Goal: Information Seeking & Learning: Find contact information

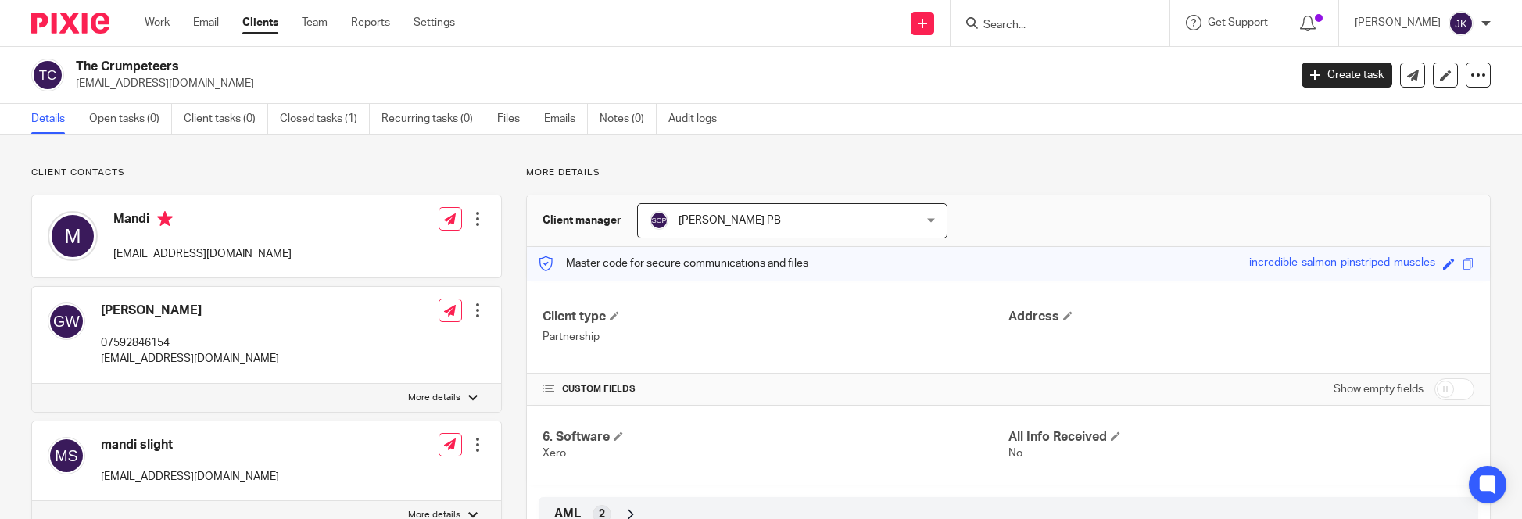
click at [1025, 12] on div at bounding box center [1060, 23] width 219 height 46
click at [1021, 24] on input "Search" at bounding box center [1052, 26] width 141 height 14
type input "lcs"
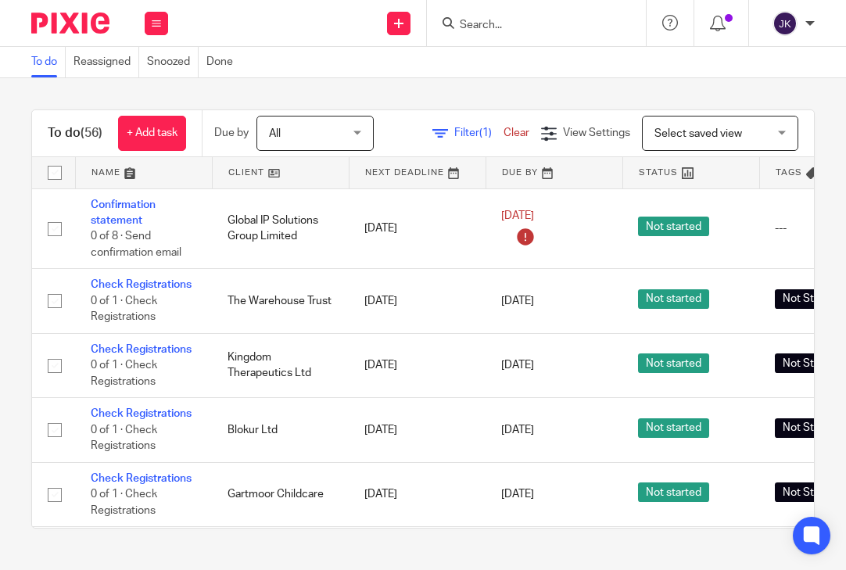
click at [502, 23] on input "Search" at bounding box center [528, 26] width 141 height 14
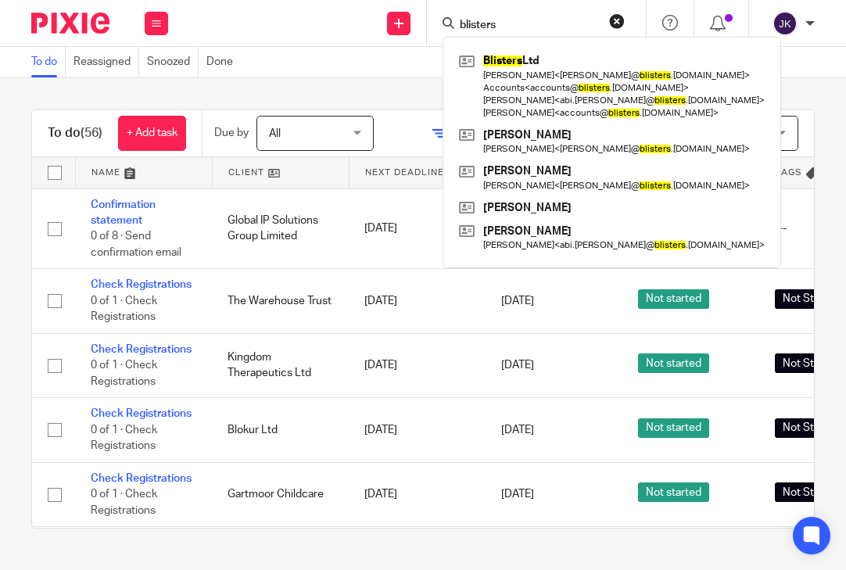
type input "blisters"
click button "submit" at bounding box center [0, 0] width 0 height 0
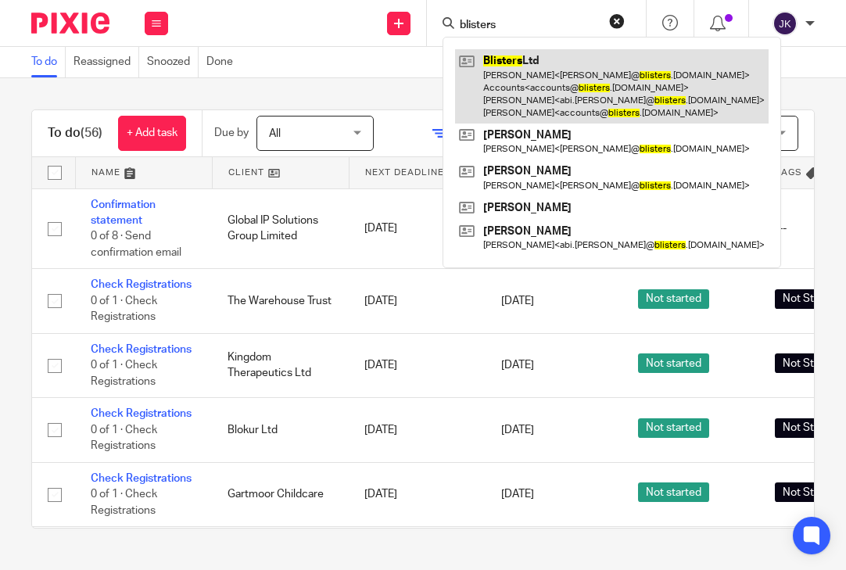
click at [500, 92] on link at bounding box center [612, 86] width 314 height 74
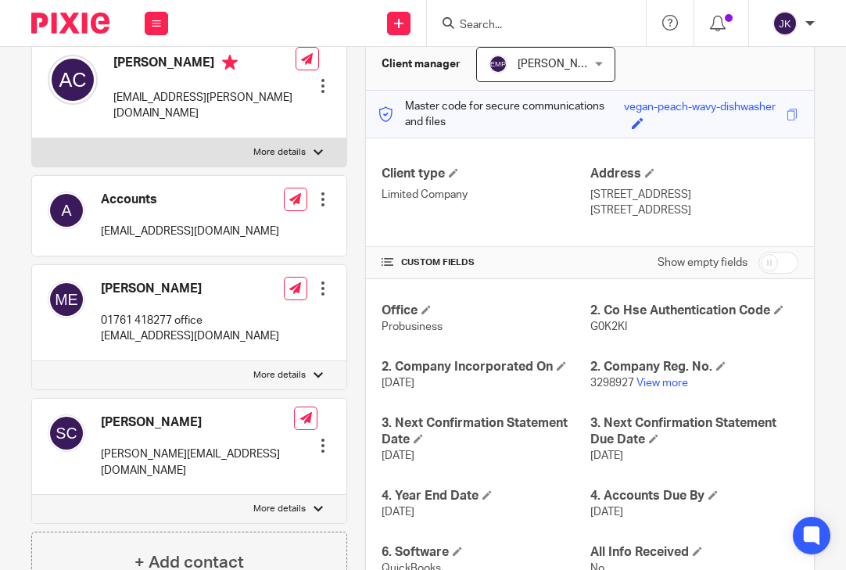
scroll to position [78, 0]
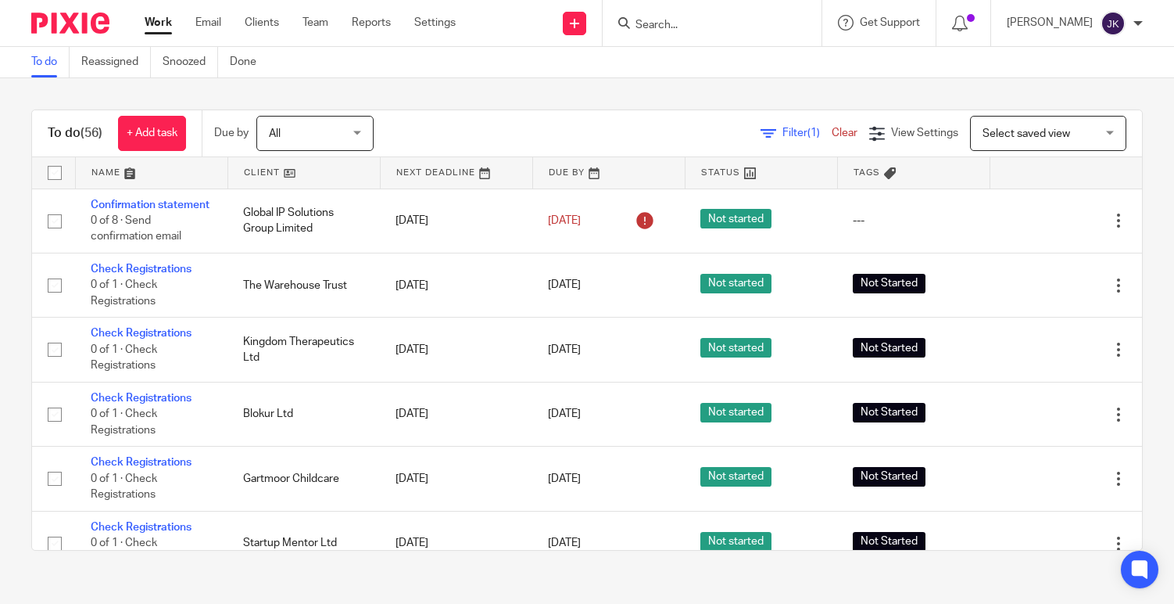
click at [667, 26] on input "Search" at bounding box center [704, 26] width 141 height 14
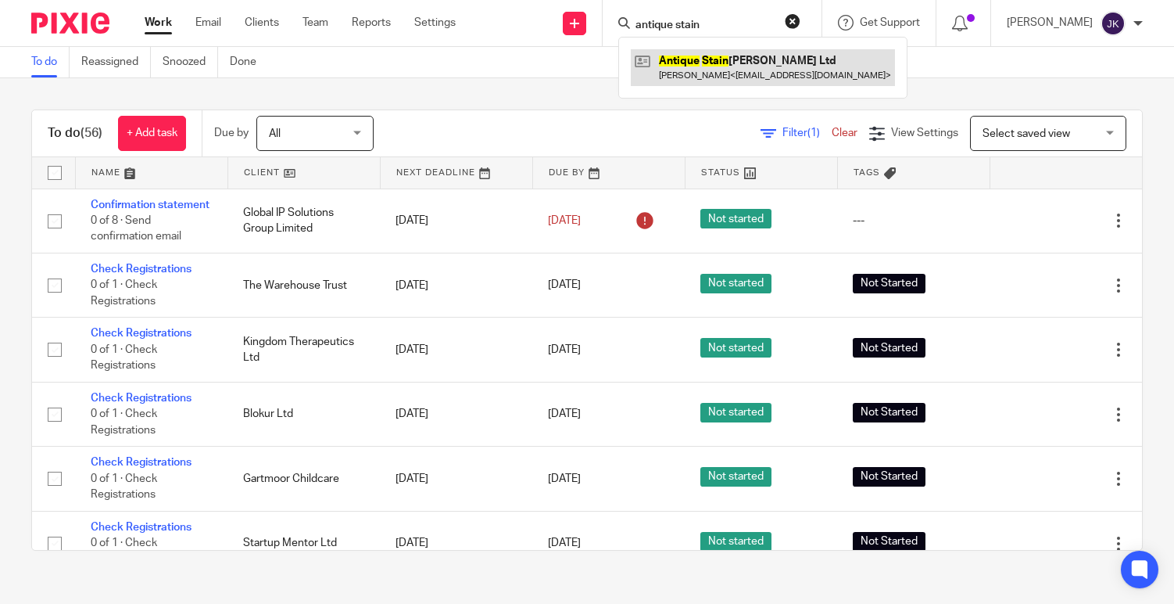
type input "antique stain"
click at [727, 73] on link at bounding box center [763, 67] width 264 height 36
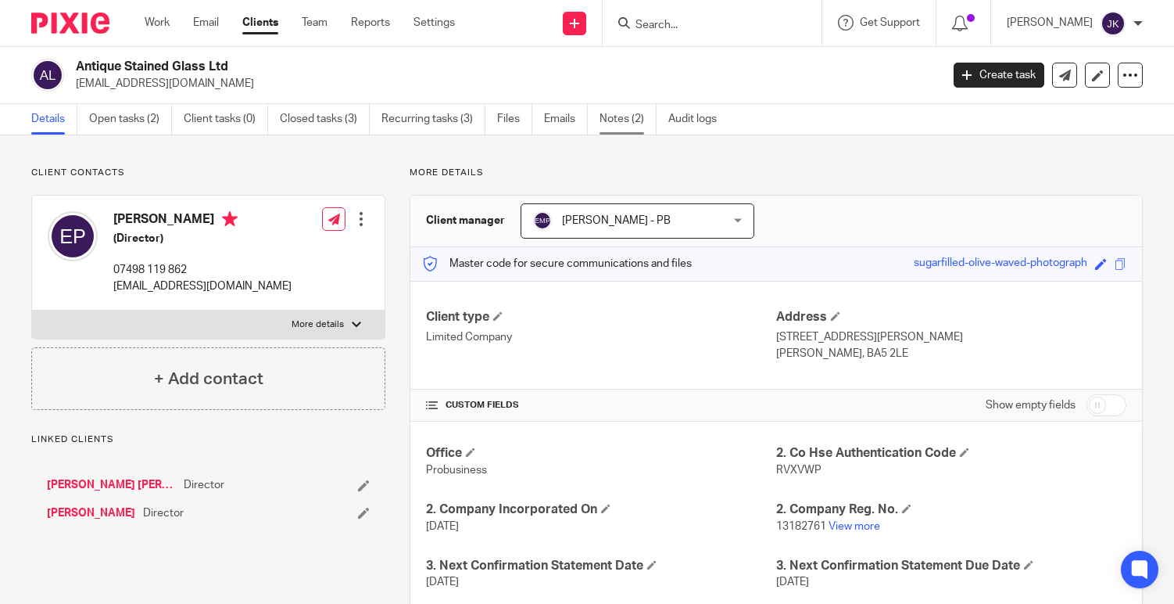
click at [608, 116] on link "Notes (2)" at bounding box center [628, 119] width 57 height 30
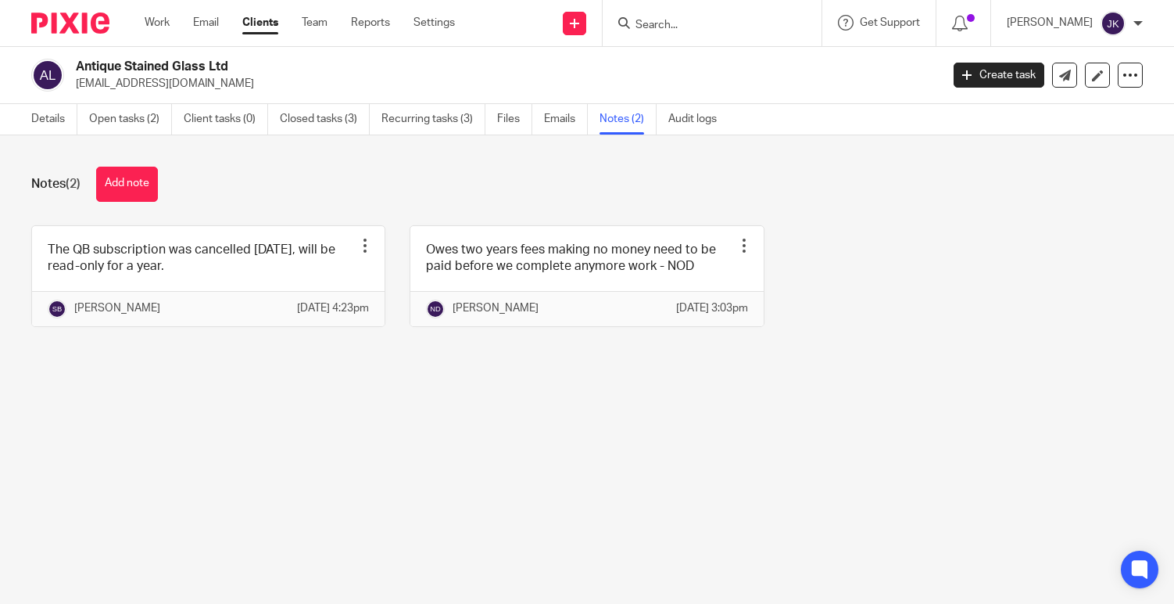
click at [635, 24] on input "Search" at bounding box center [704, 26] width 141 height 14
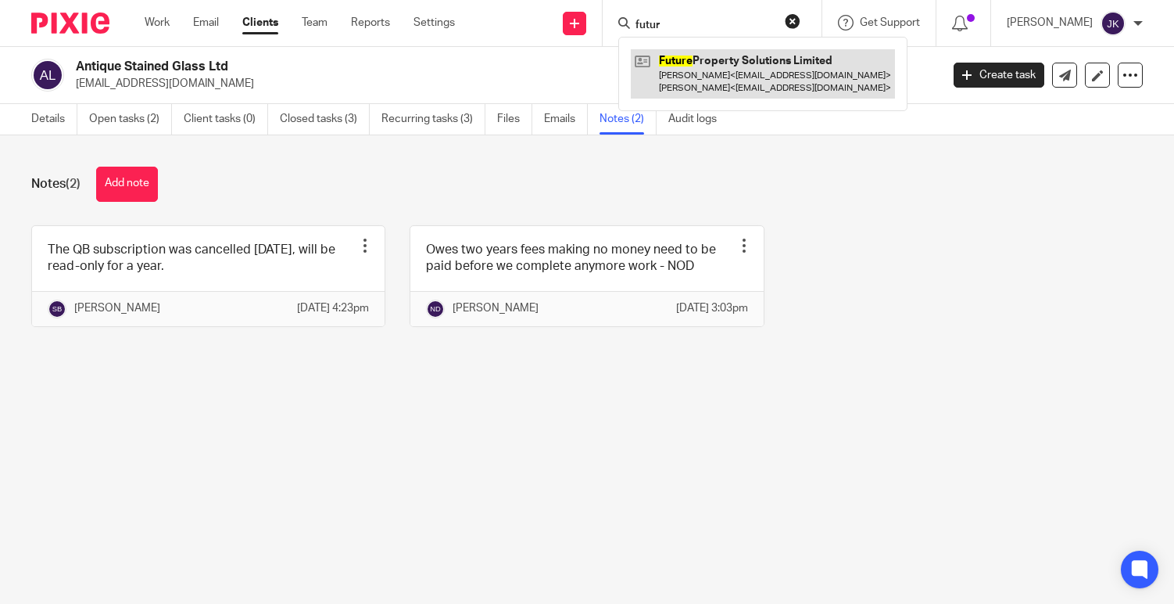
type input "futur"
click at [671, 73] on link at bounding box center [763, 73] width 264 height 48
click at [658, 72] on link at bounding box center [763, 73] width 264 height 48
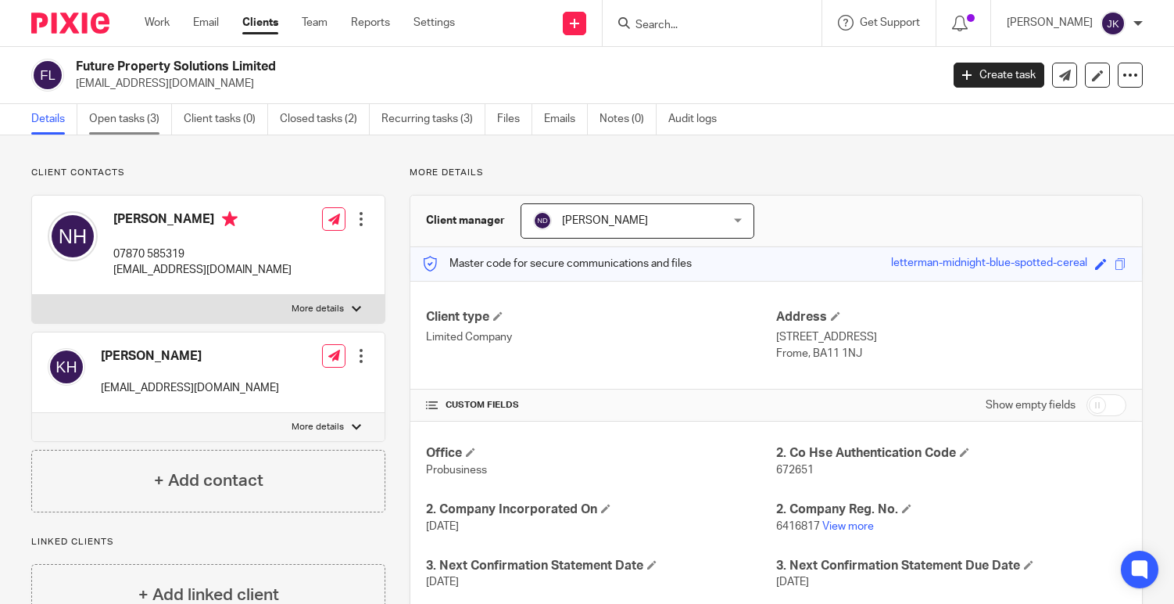
click at [131, 119] on link "Open tasks (3)" at bounding box center [130, 119] width 83 height 30
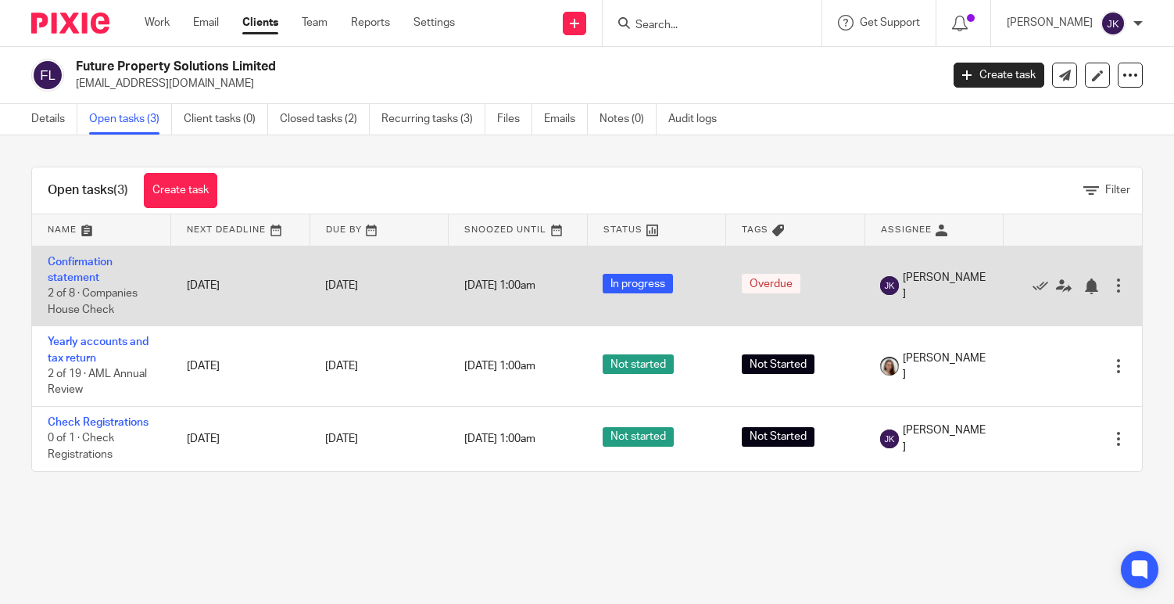
click at [61, 254] on td "Confirmation statement 2 of 8 · Companies House Check" at bounding box center [101, 286] width 139 height 81
click at [60, 255] on td "Confirmation statement 2 of 8 · Companies House Check" at bounding box center [101, 286] width 139 height 81
click at [60, 258] on link "Confirmation statement" at bounding box center [80, 269] width 65 height 27
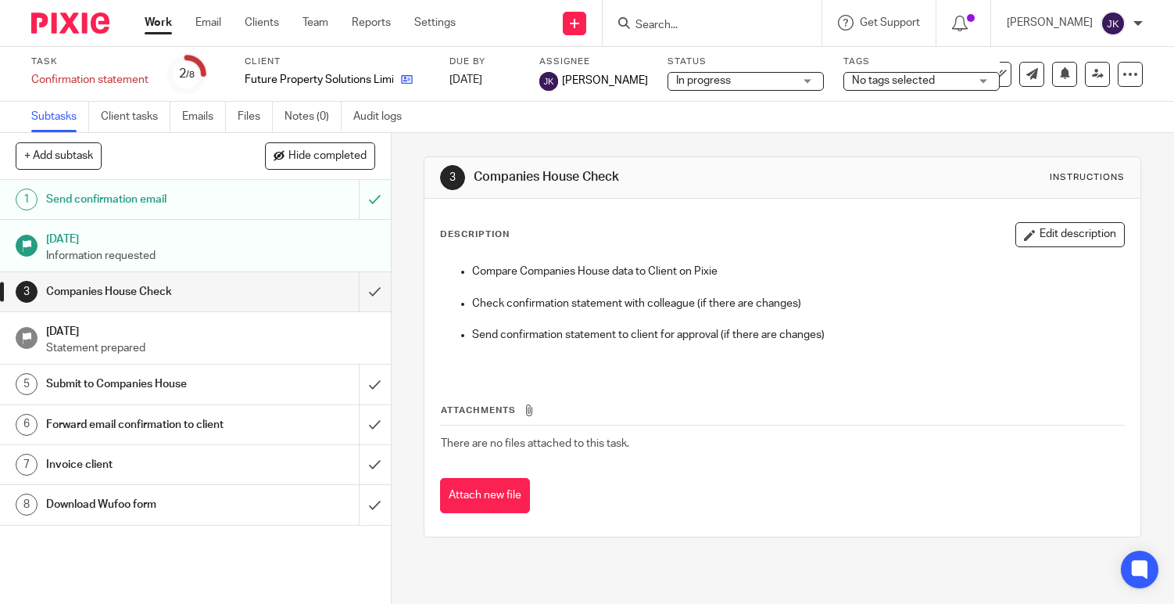
click at [398, 73] on link at bounding box center [403, 80] width 20 height 16
click at [352, 287] on input "submit" at bounding box center [195, 291] width 391 height 39
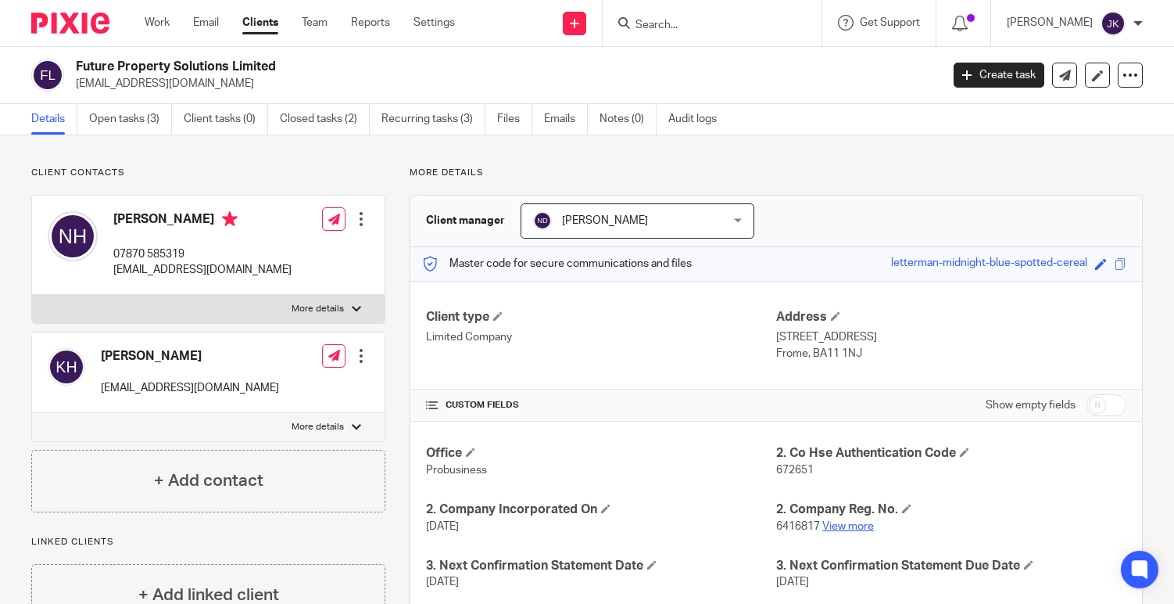
click at [844, 521] on link "View more" at bounding box center [849, 526] width 52 height 11
drag, startPoint x: 812, startPoint y: 528, endPoint x: 769, endPoint y: 527, distance: 43.0
click at [776, 527] on span "6416817" at bounding box center [798, 526] width 44 height 11
copy span "6416817"
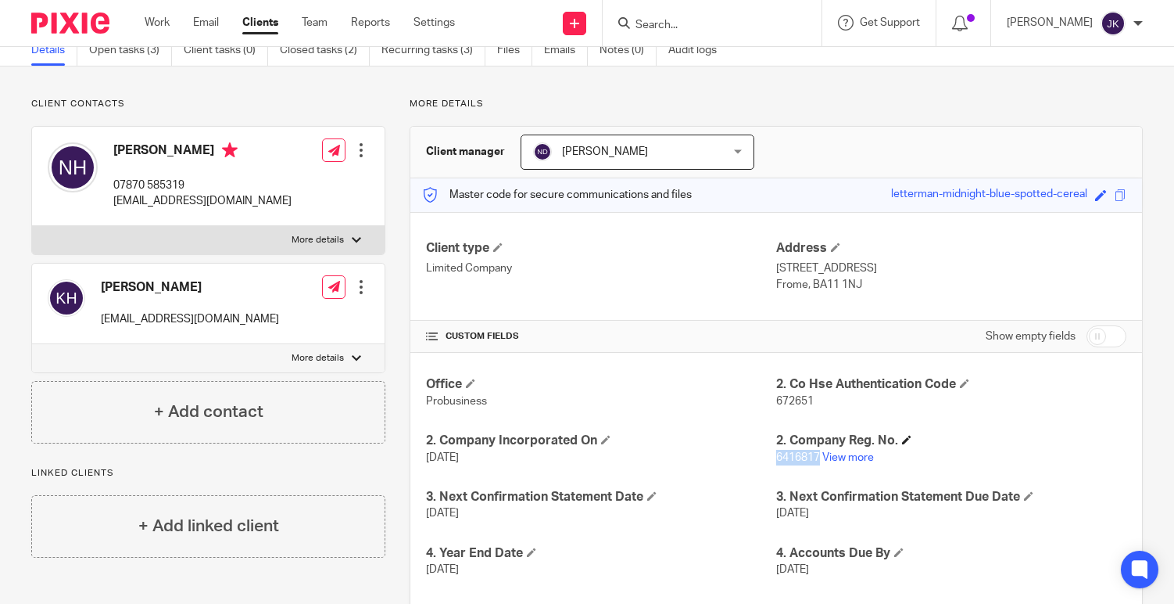
scroll to position [156, 0]
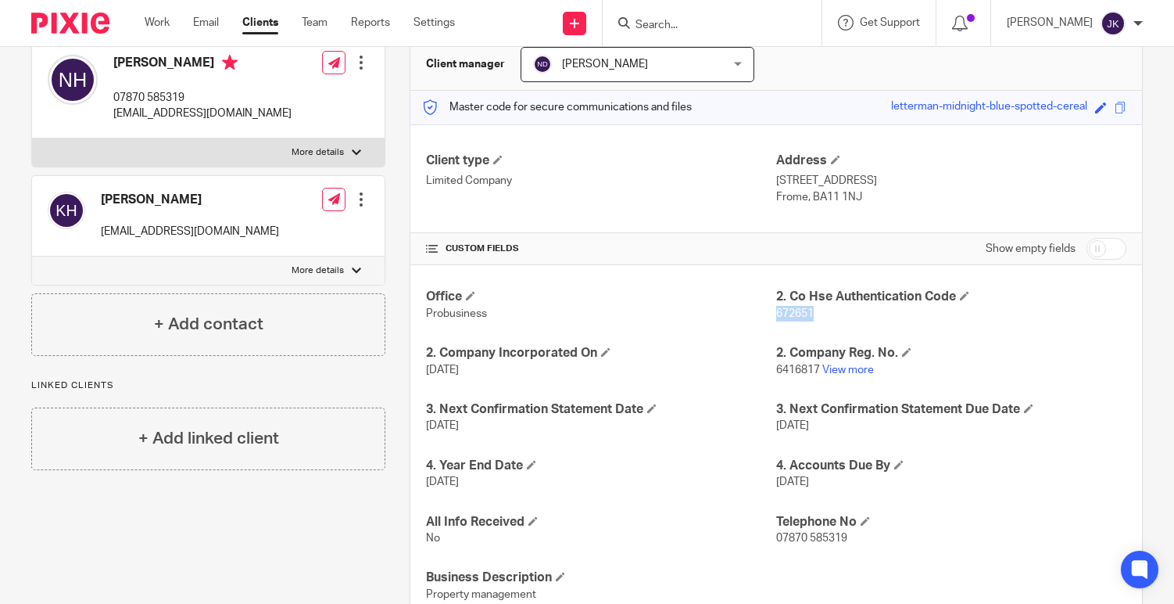
drag, startPoint x: 808, startPoint y: 313, endPoint x: 769, endPoint y: 311, distance: 39.9
click at [776, 311] on p "672651" at bounding box center [951, 314] width 350 height 16
copy span "672651"
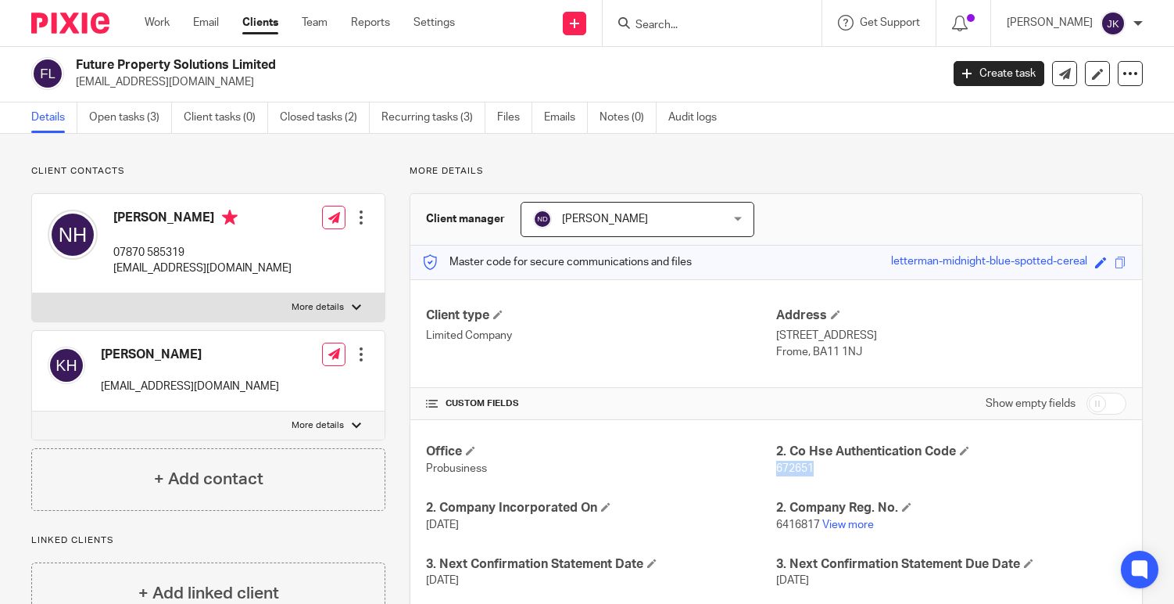
scroll to position [0, 0]
drag, startPoint x: 199, startPoint y: 85, endPoint x: 77, endPoint y: 87, distance: 122.8
click at [77, 87] on p "[EMAIL_ADDRESS][DOMAIN_NAME]" at bounding box center [503, 84] width 855 height 16
copy p "[EMAIL_ADDRESS][DOMAIN_NAME]"
click at [965, 169] on p "More details" at bounding box center [776, 173] width 733 height 13
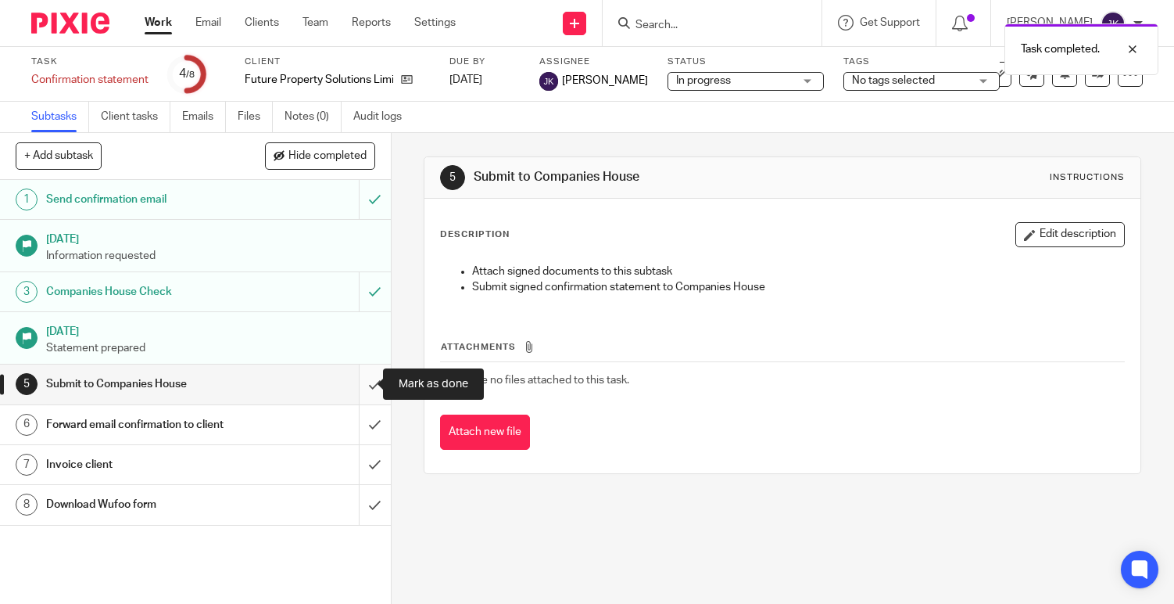
click at [368, 390] on input "submit" at bounding box center [195, 383] width 391 height 39
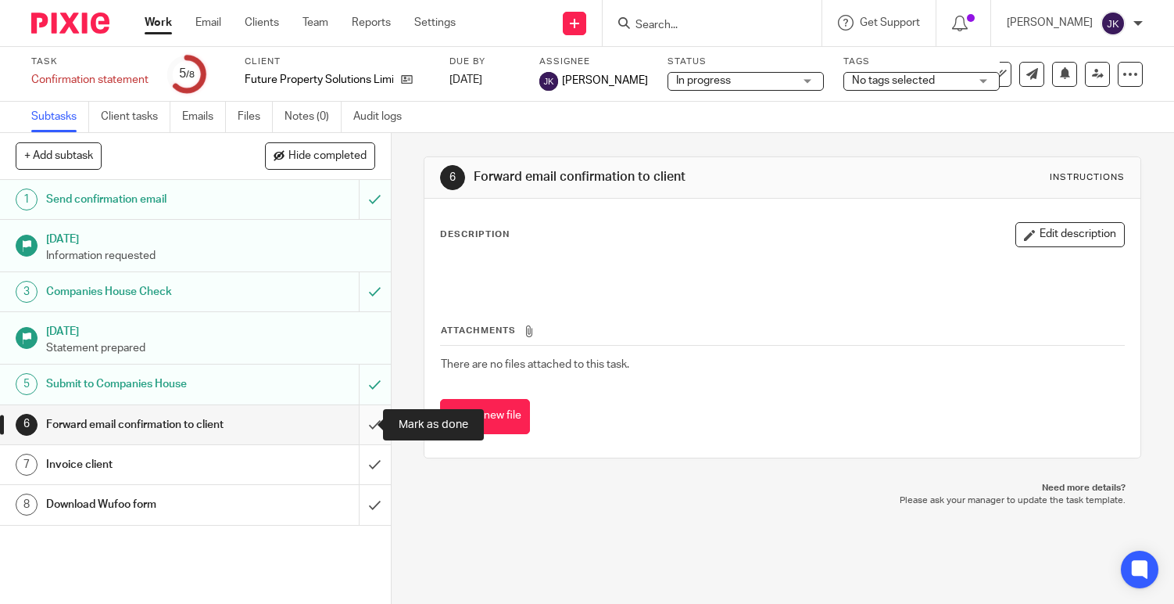
click at [355, 428] on input "submit" at bounding box center [195, 424] width 391 height 39
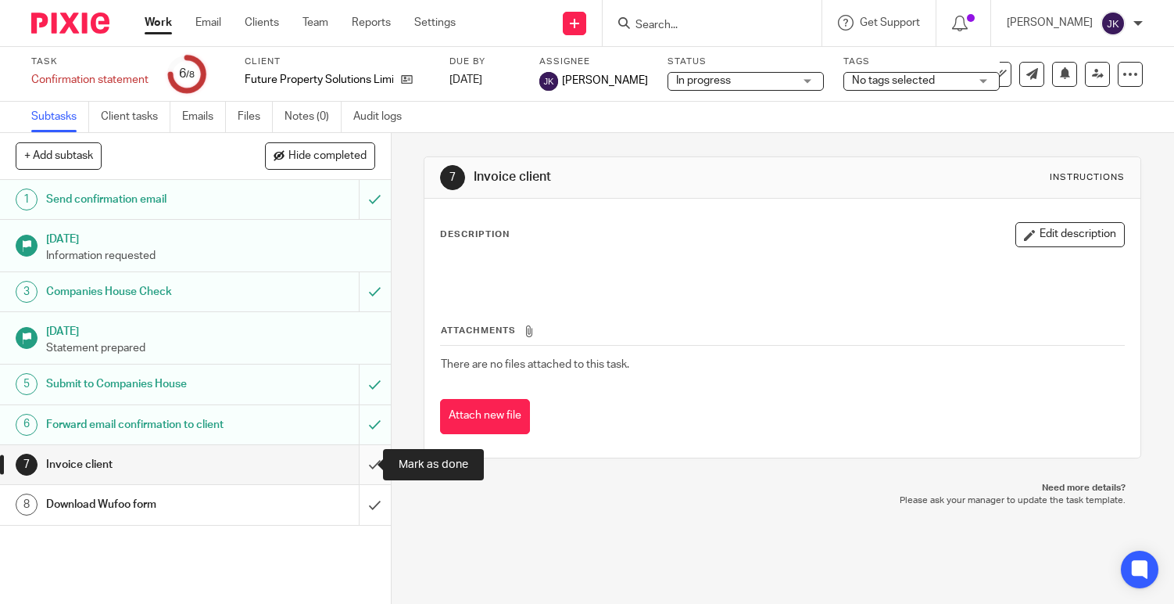
click at [354, 462] on input "submit" at bounding box center [195, 464] width 391 height 39
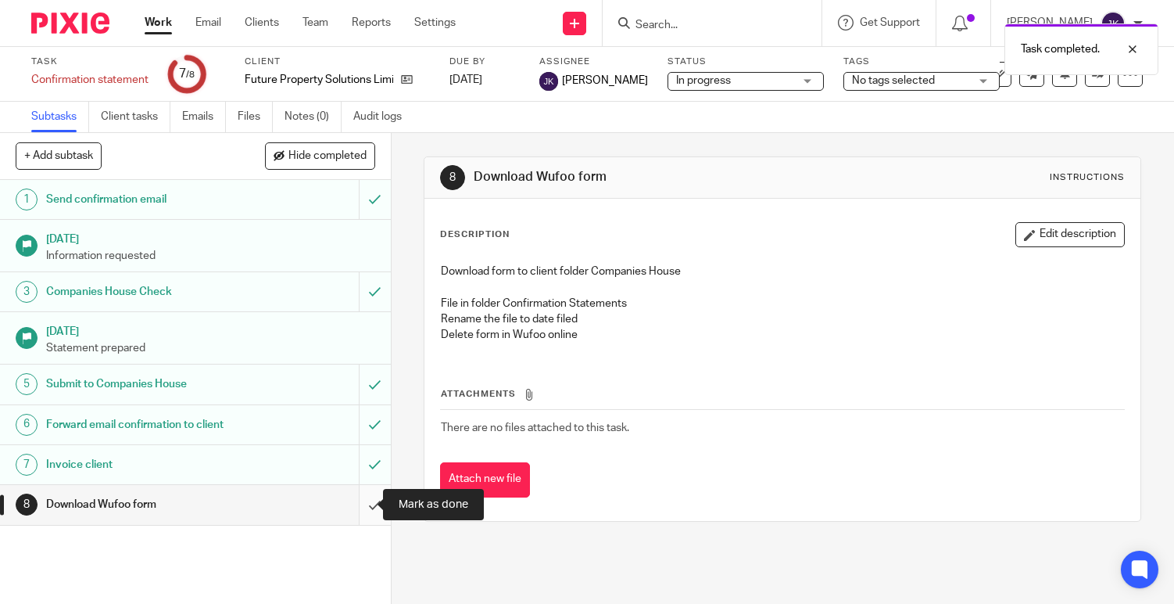
click at [360, 514] on input "submit" at bounding box center [195, 504] width 391 height 39
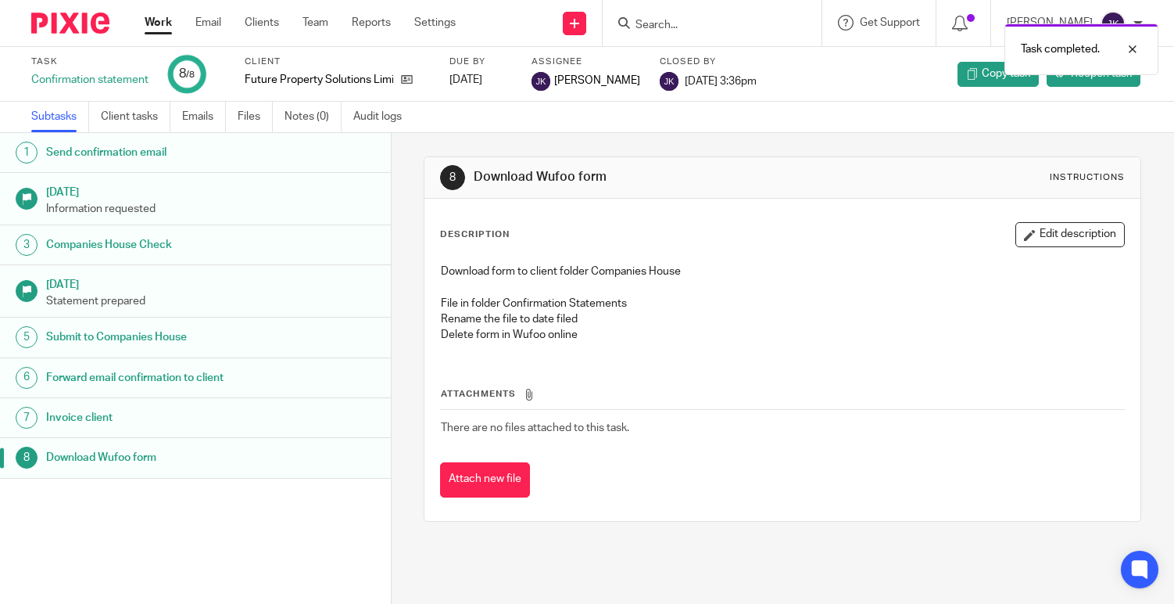
click at [165, 30] on link "Work" at bounding box center [158, 23] width 27 height 16
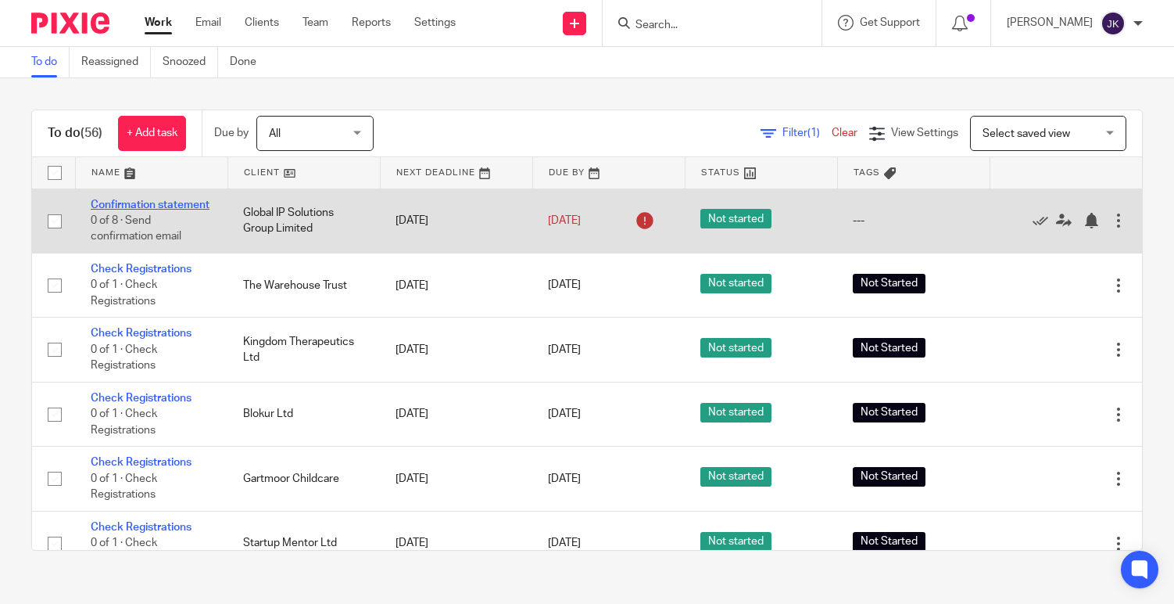
click at [118, 200] on link "Confirmation statement" at bounding box center [150, 204] width 119 height 11
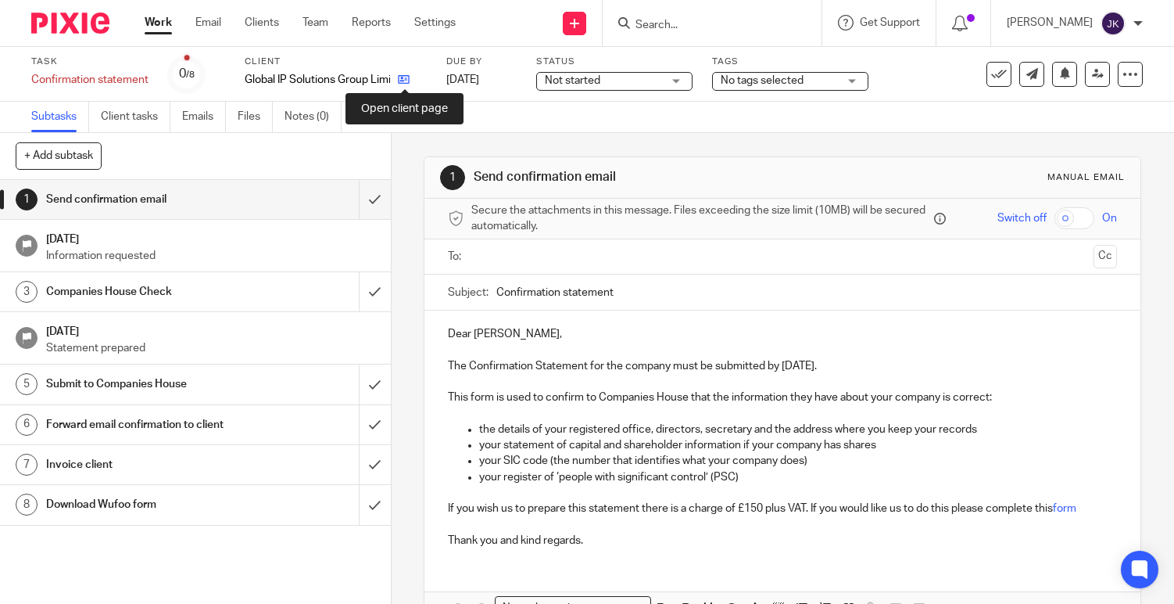
click at [404, 79] on icon at bounding box center [404, 79] width 12 height 12
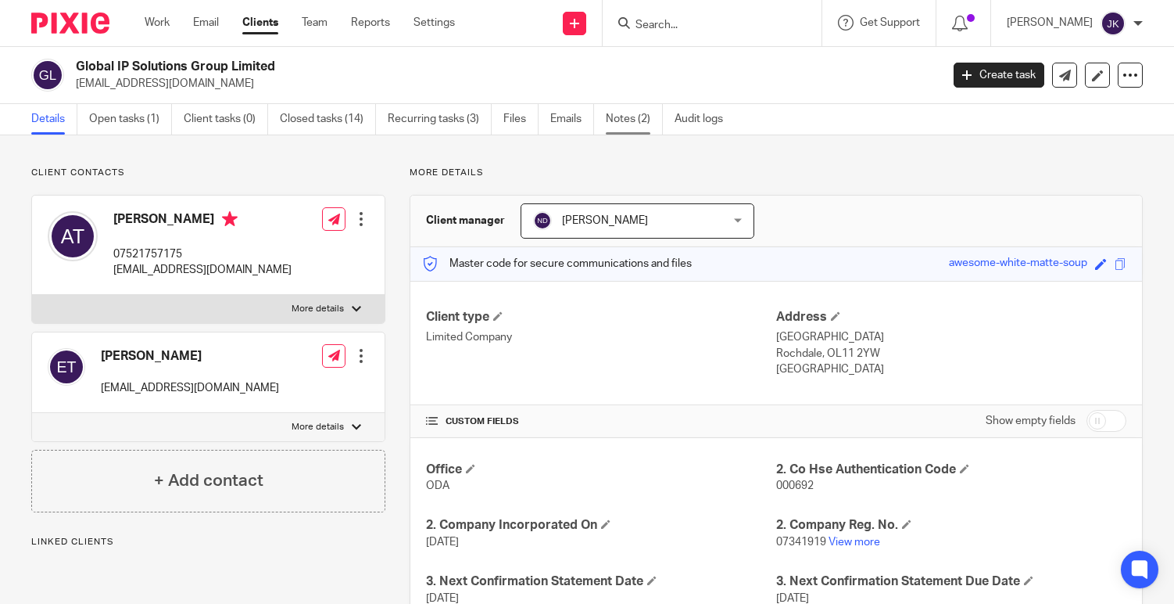
click at [640, 119] on link "Notes (2)" at bounding box center [634, 119] width 57 height 30
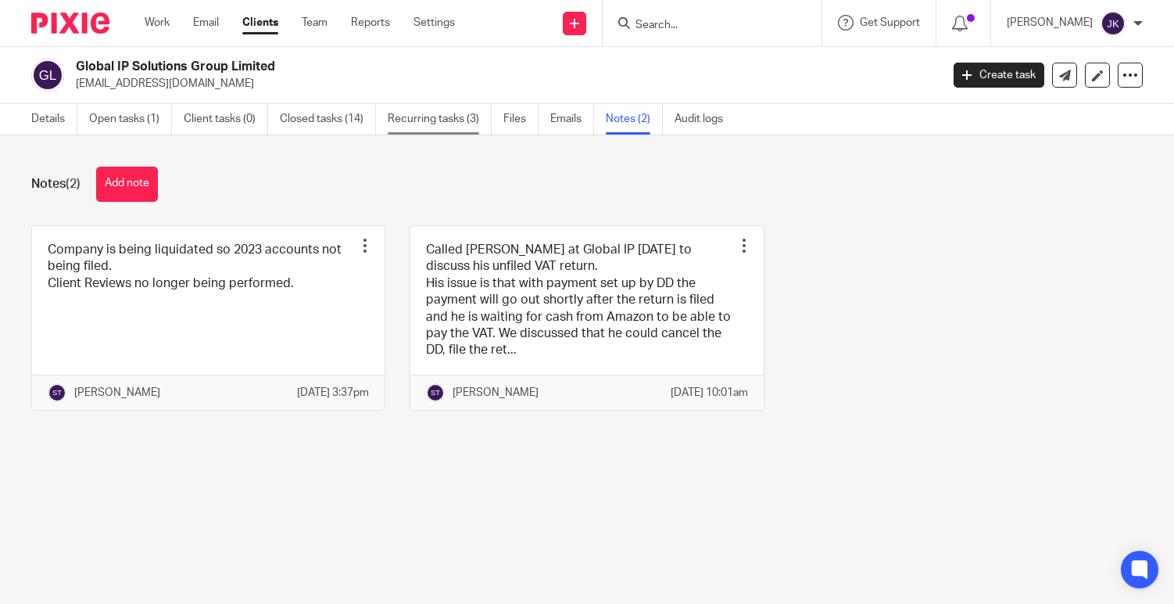
click at [392, 114] on link "Recurring tasks (3)" at bounding box center [440, 119] width 104 height 30
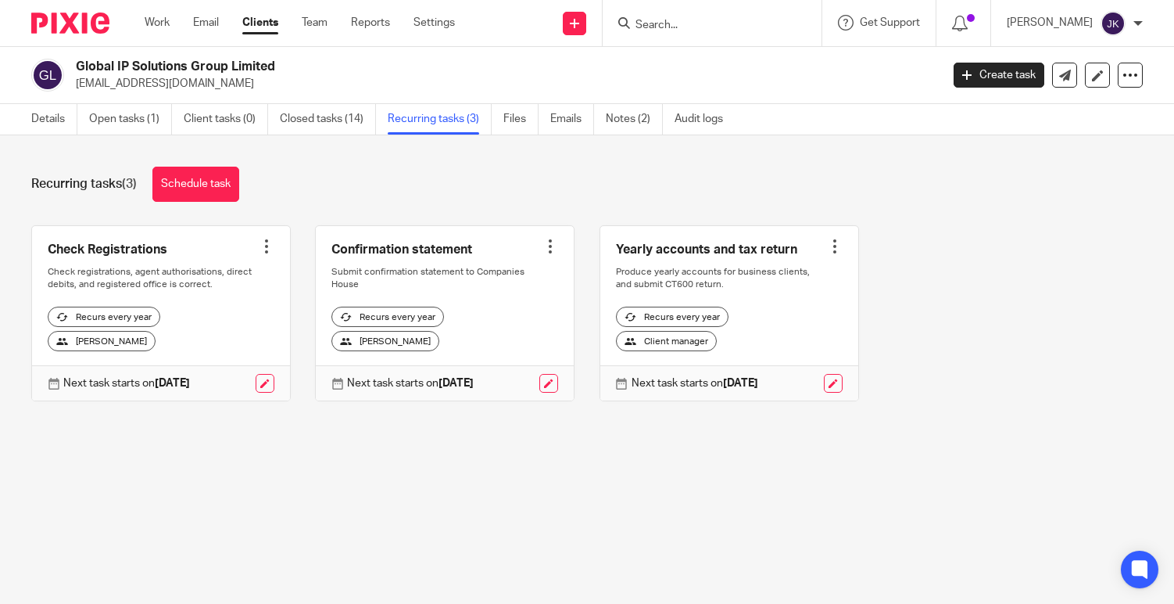
click at [261, 250] on div at bounding box center [267, 246] width 16 height 16
click at [242, 340] on span "Cancel schedule" at bounding box center [204, 345] width 82 height 11
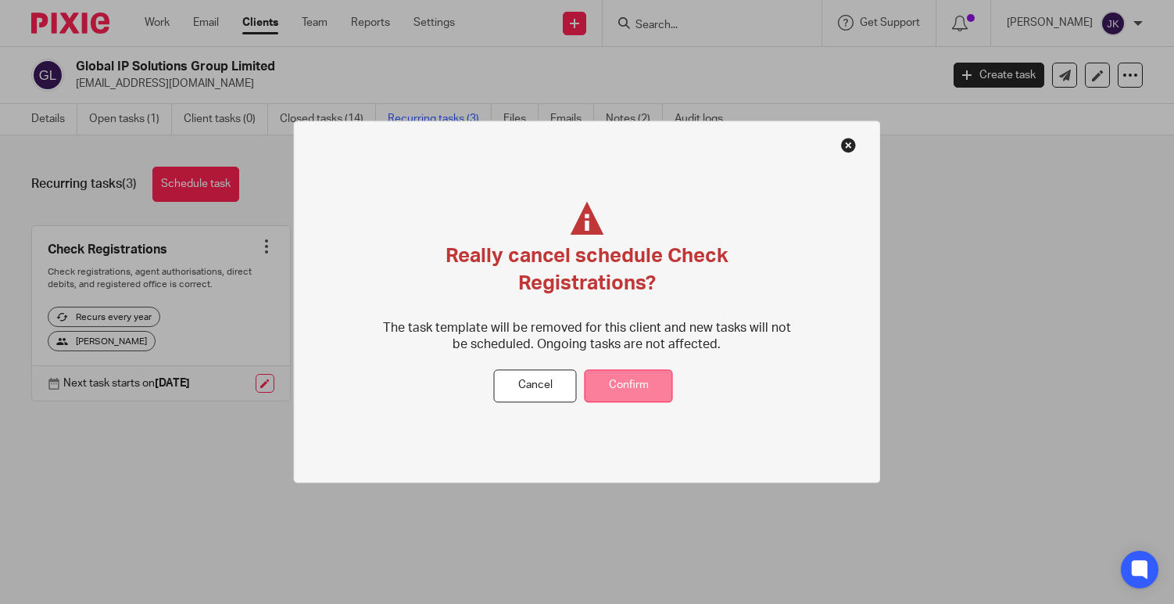
click at [629, 380] on button "Confirm" at bounding box center [629, 386] width 88 height 34
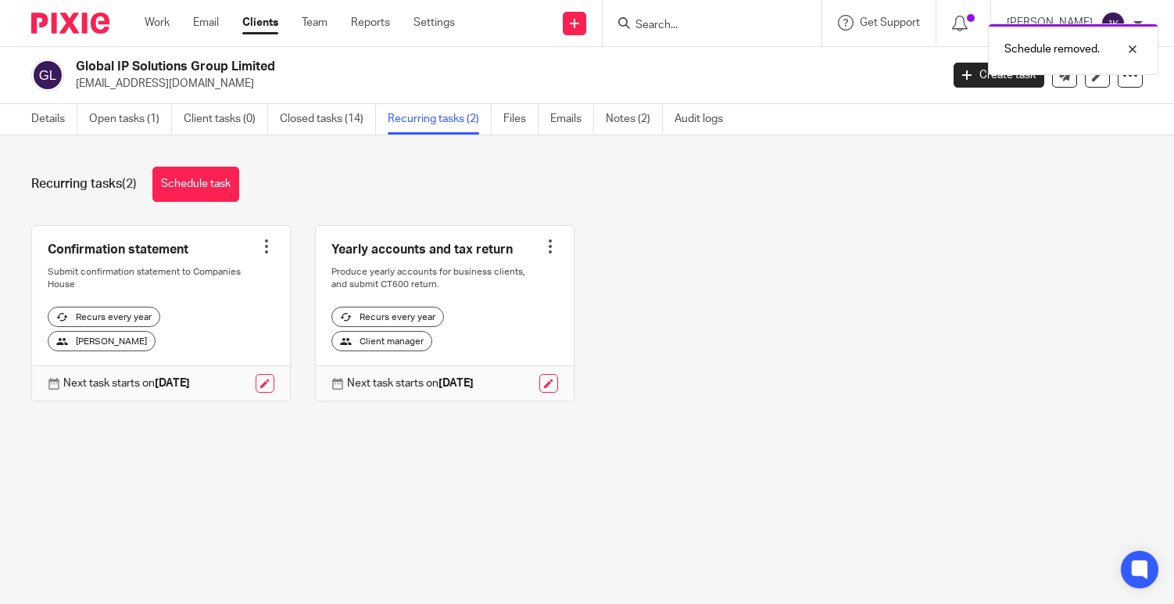
click at [263, 242] on div at bounding box center [267, 246] width 16 height 16
click at [249, 346] on button "Cancel schedule" at bounding box center [203, 346] width 125 height 20
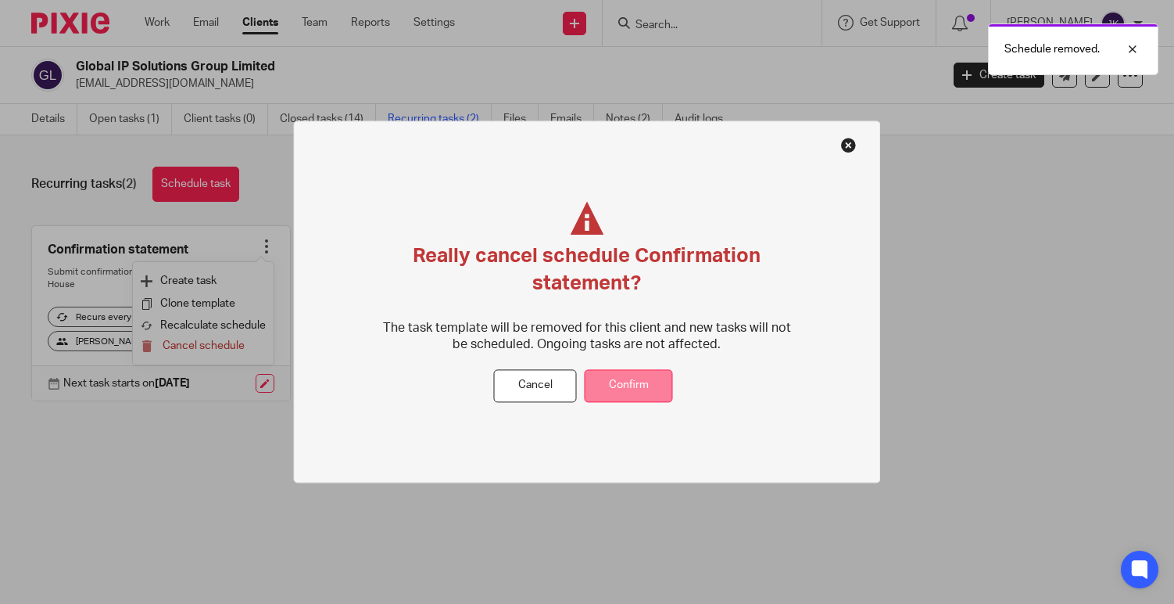
click at [668, 382] on button "Confirm" at bounding box center [629, 386] width 88 height 34
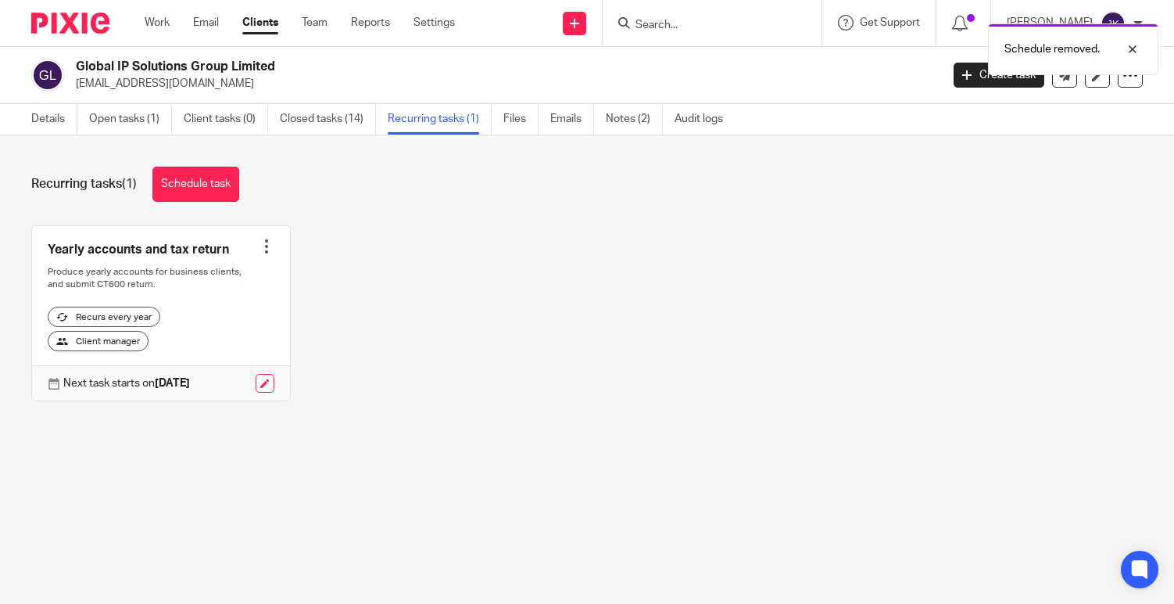
click at [260, 245] on div at bounding box center [267, 246] width 16 height 16
click at [249, 349] on button "Cancel schedule" at bounding box center [203, 346] width 125 height 20
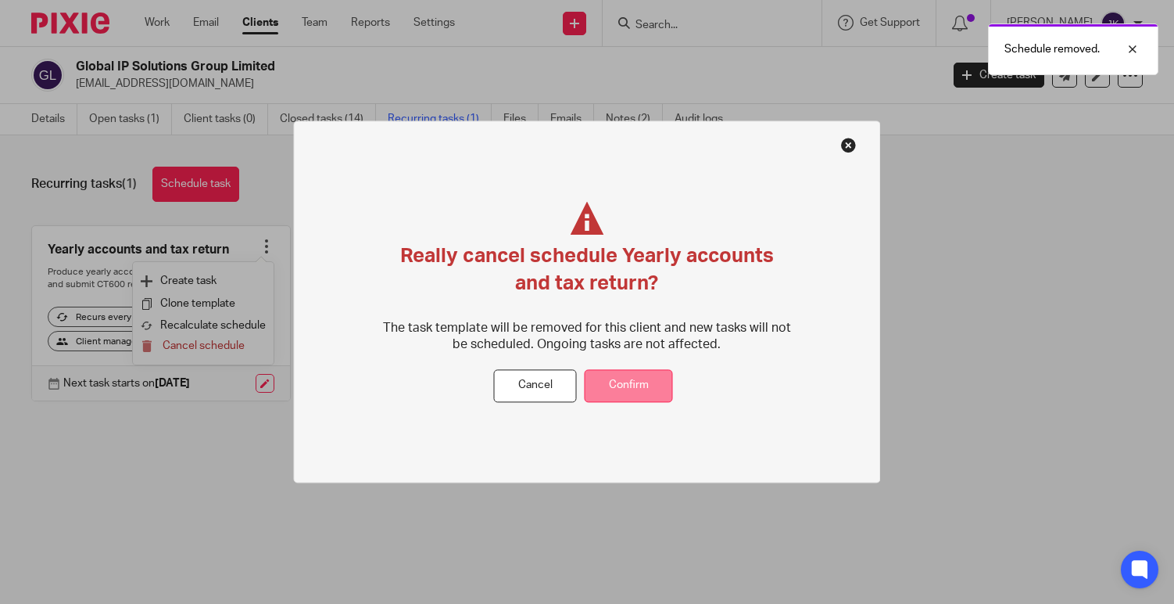
click at [633, 393] on button "Confirm" at bounding box center [629, 386] width 88 height 34
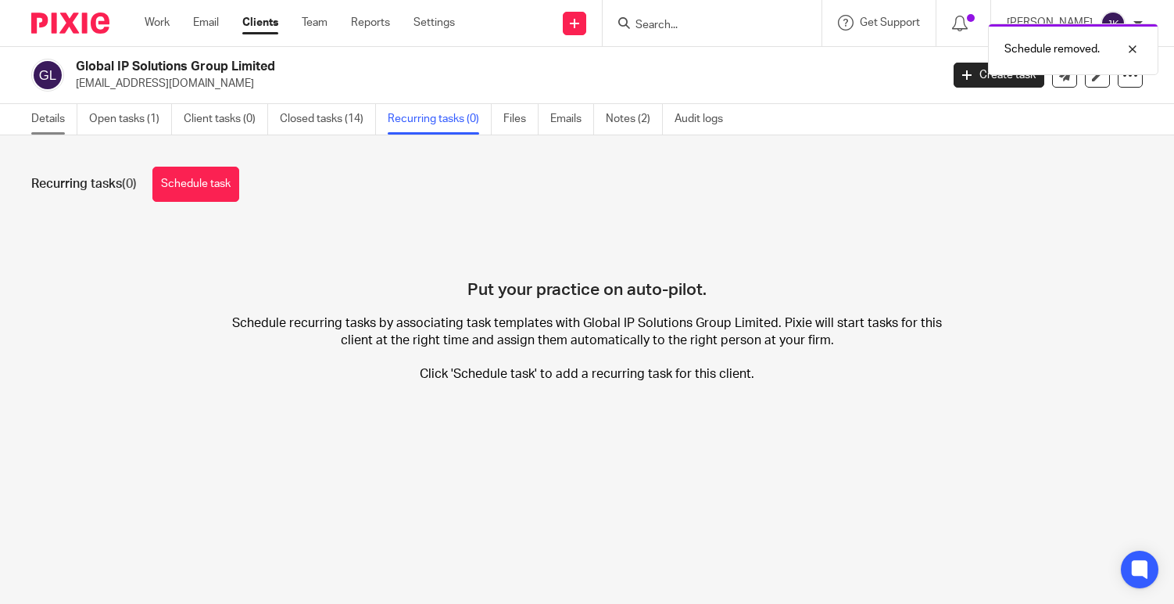
click at [64, 120] on link "Details" at bounding box center [54, 119] width 46 height 30
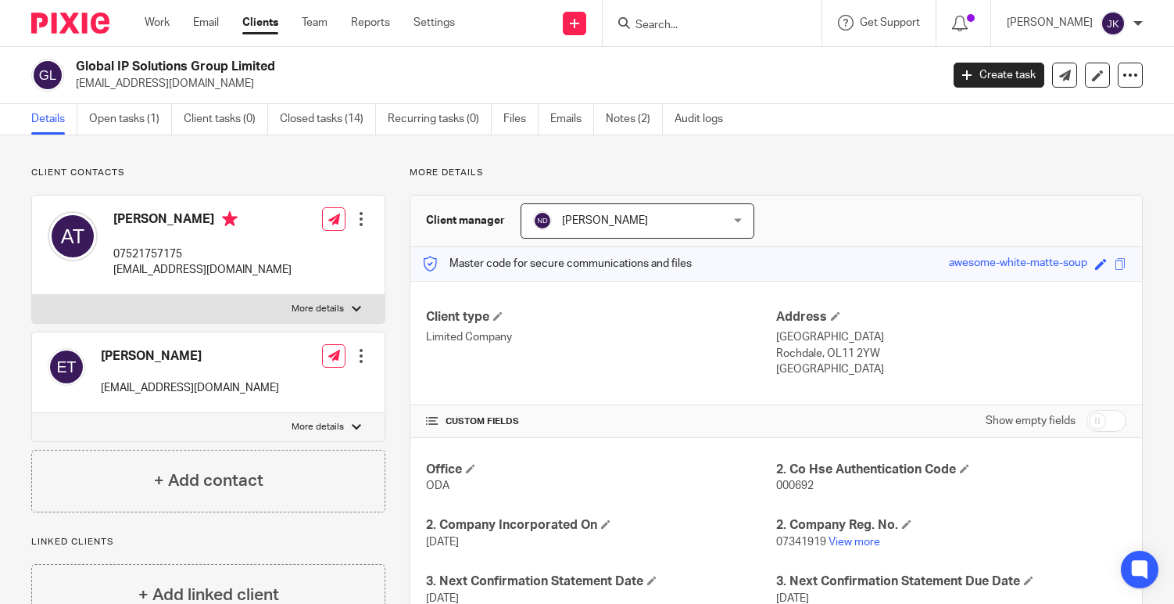
drag, startPoint x: 283, startPoint y: 68, endPoint x: 76, endPoint y: 63, distance: 207.2
click at [76, 63] on h2 "Global IP Solutions Group Limited" at bounding box center [417, 67] width 683 height 16
copy h2 "Global IP Solutions Group Limited"
click at [847, 535] on p "07341919 View more" at bounding box center [951, 542] width 350 height 16
click at [847, 539] on link "View more" at bounding box center [855, 541] width 52 height 11
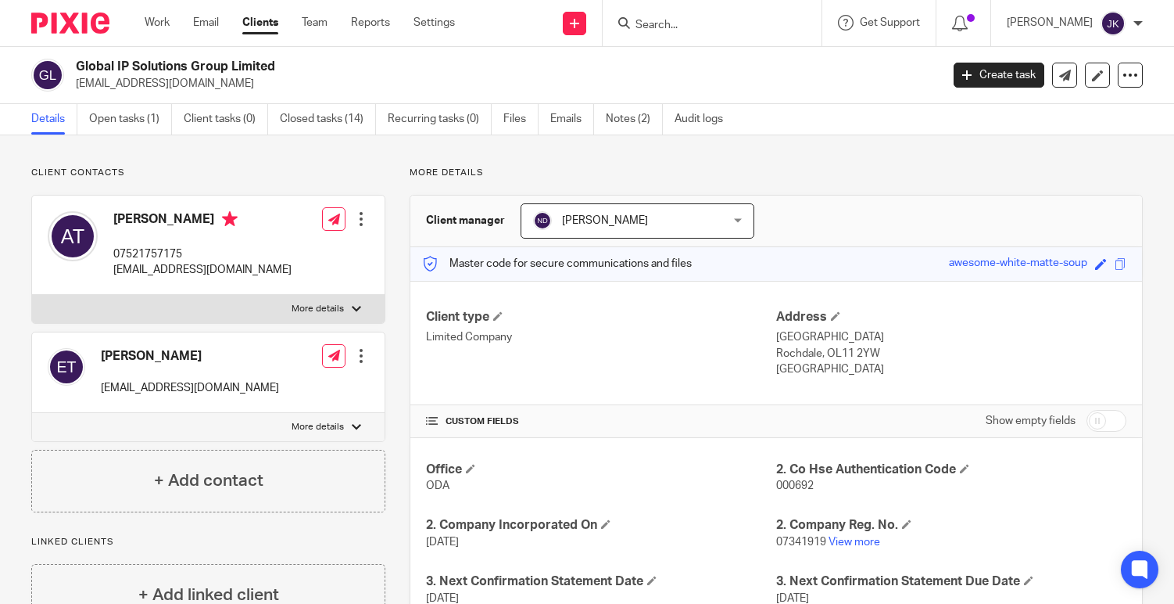
click at [88, 114] on ul "Details Open tasks (1) Client tasks (0) Closed tasks (14) Recurring tasks (0) F…" at bounding box center [388, 119] width 715 height 30
click at [119, 111] on link "Open tasks (1)" at bounding box center [130, 119] width 83 height 30
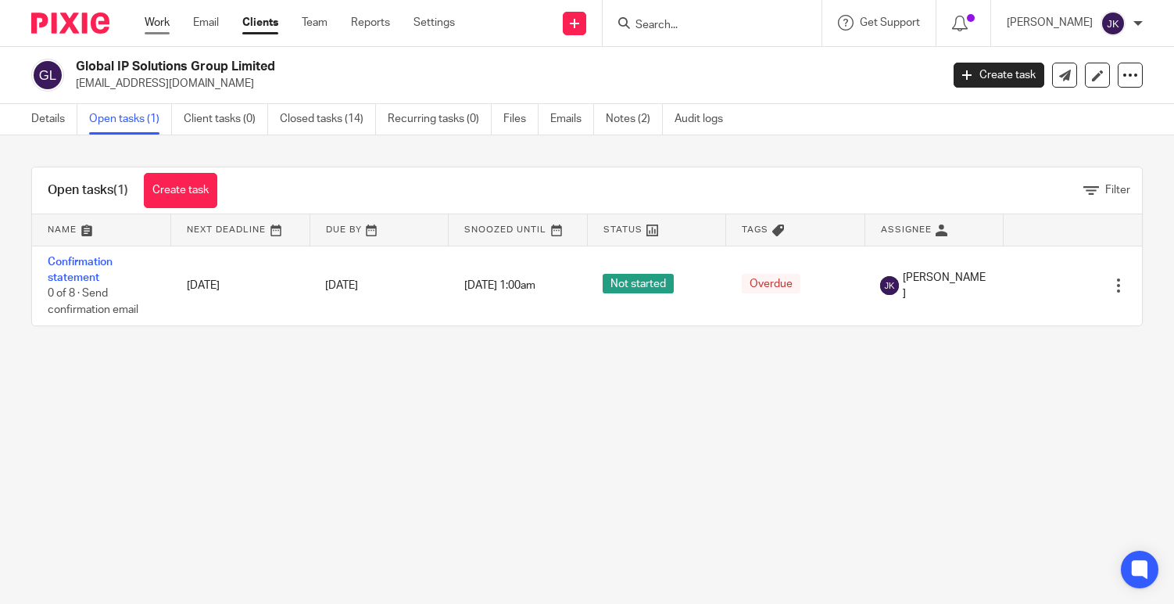
click at [156, 15] on link "Work" at bounding box center [157, 23] width 25 height 16
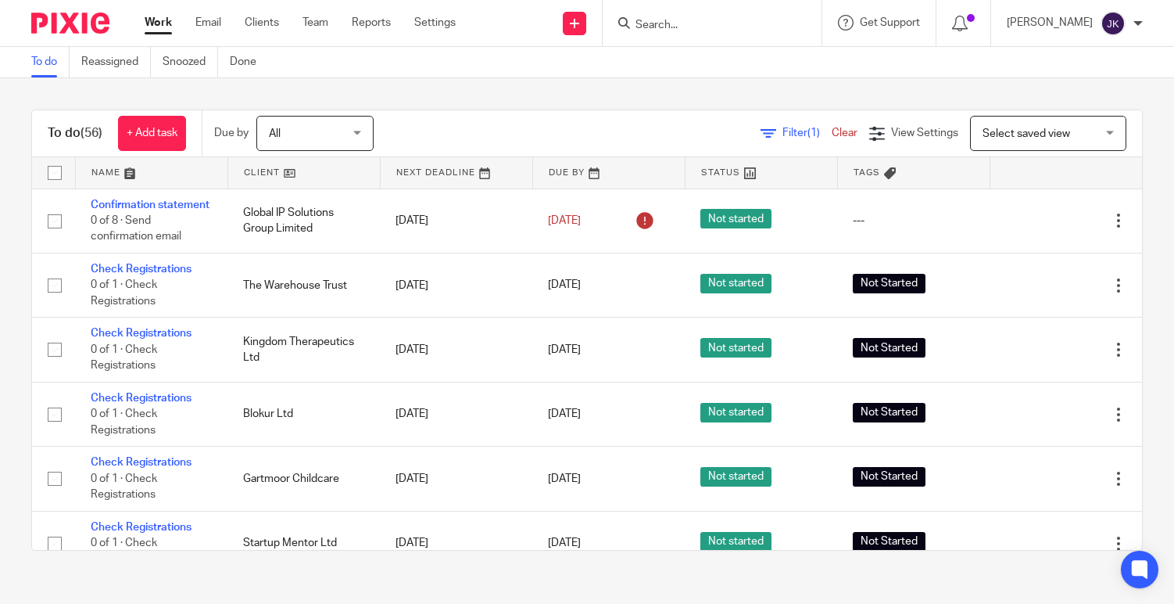
click at [690, 20] on input "Search" at bounding box center [704, 26] width 141 height 14
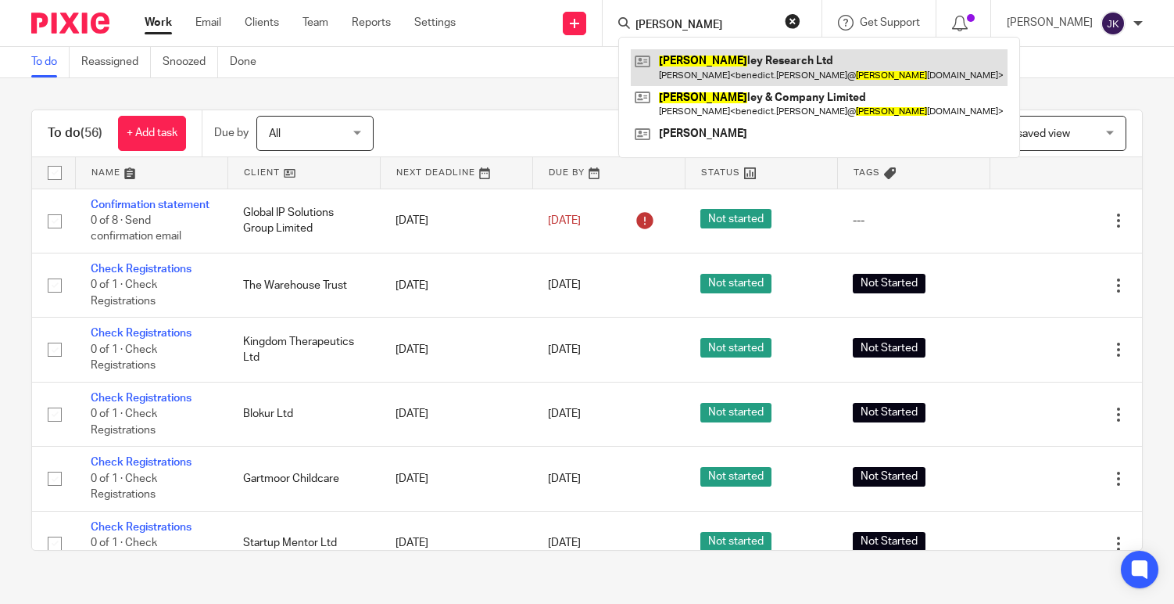
type input "[PERSON_NAME]"
click at [691, 69] on link at bounding box center [819, 67] width 377 height 36
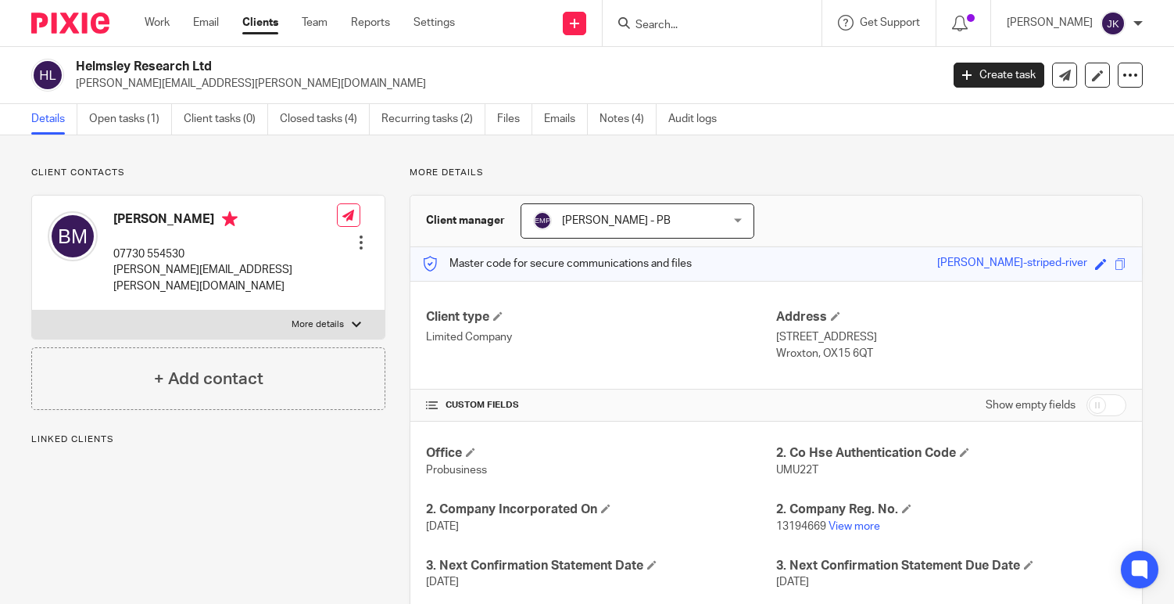
drag, startPoint x: 303, startPoint y: 81, endPoint x: 72, endPoint y: 91, distance: 230.8
click at [72, 91] on div "Helmsley Research Ltd [PERSON_NAME][EMAIL_ADDRESS][PERSON_NAME][DOMAIN_NAME]" at bounding box center [480, 75] width 899 height 33
copy p "[PERSON_NAME][EMAIL_ADDRESS][PERSON_NAME][DOMAIN_NAME]"
click at [607, 121] on link "Notes (4)" at bounding box center [628, 119] width 57 height 30
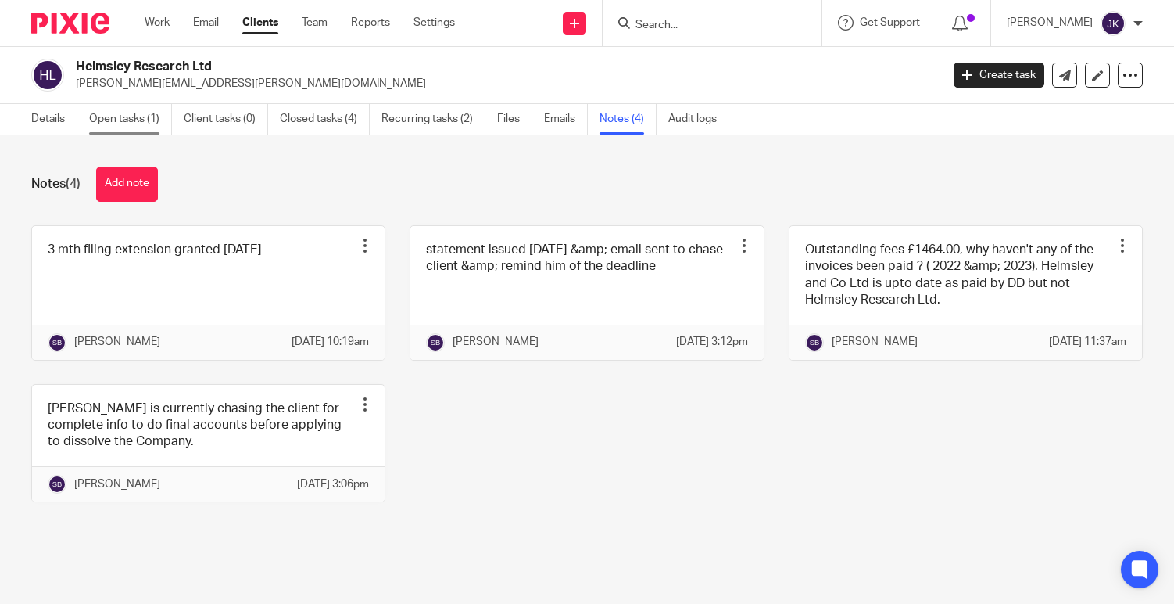
drag, startPoint x: 150, startPoint y: 128, endPoint x: 159, endPoint y: 128, distance: 8.6
click at [150, 128] on link "Open tasks (1)" at bounding box center [130, 119] width 83 height 30
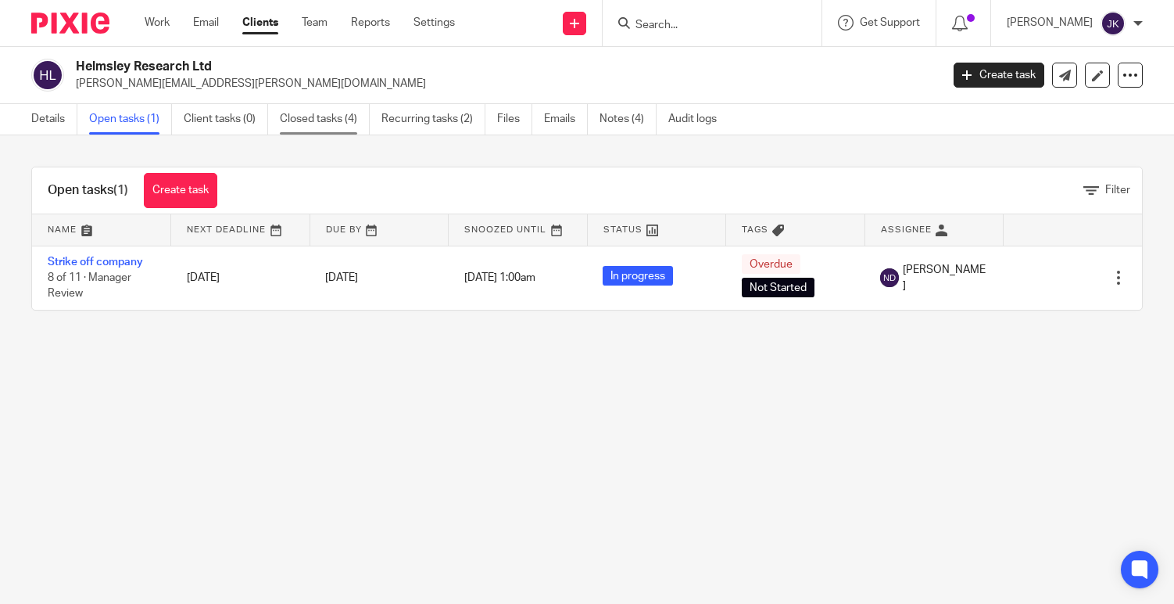
click at [341, 128] on link "Closed tasks (4)" at bounding box center [325, 119] width 90 height 30
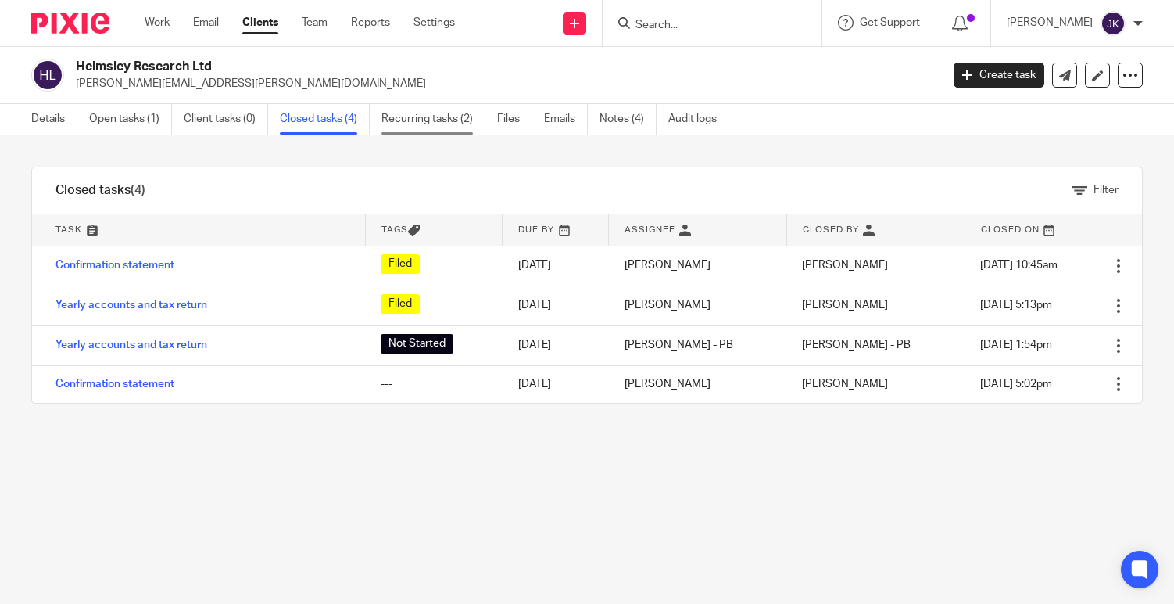
click at [421, 127] on link "Recurring tasks (2)" at bounding box center [434, 119] width 104 height 30
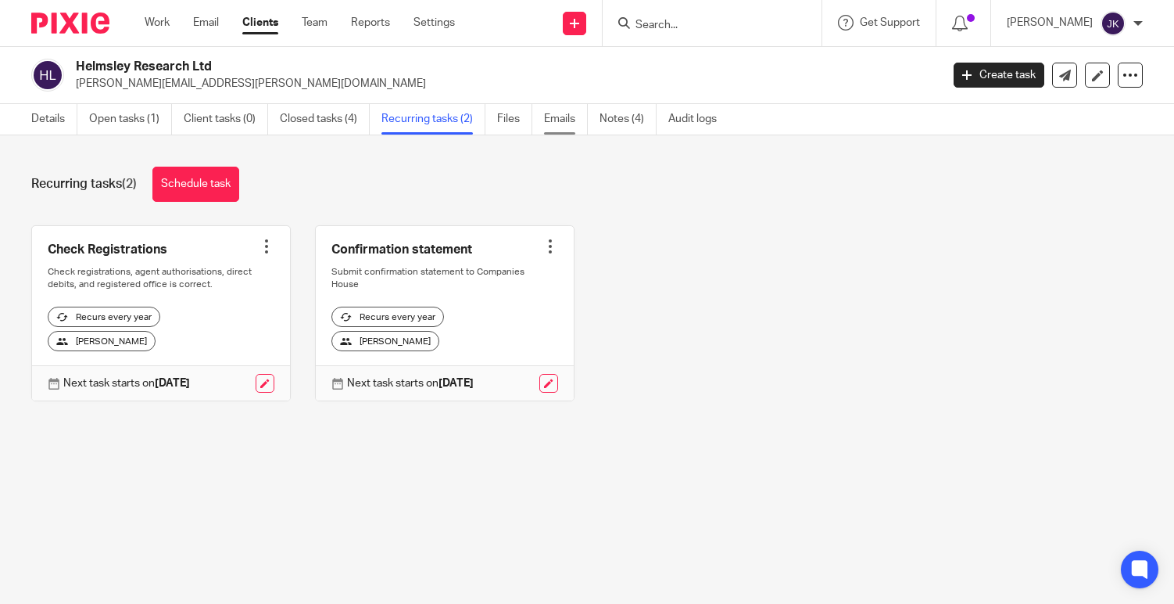
click at [547, 126] on link "Emails" at bounding box center [566, 119] width 44 height 30
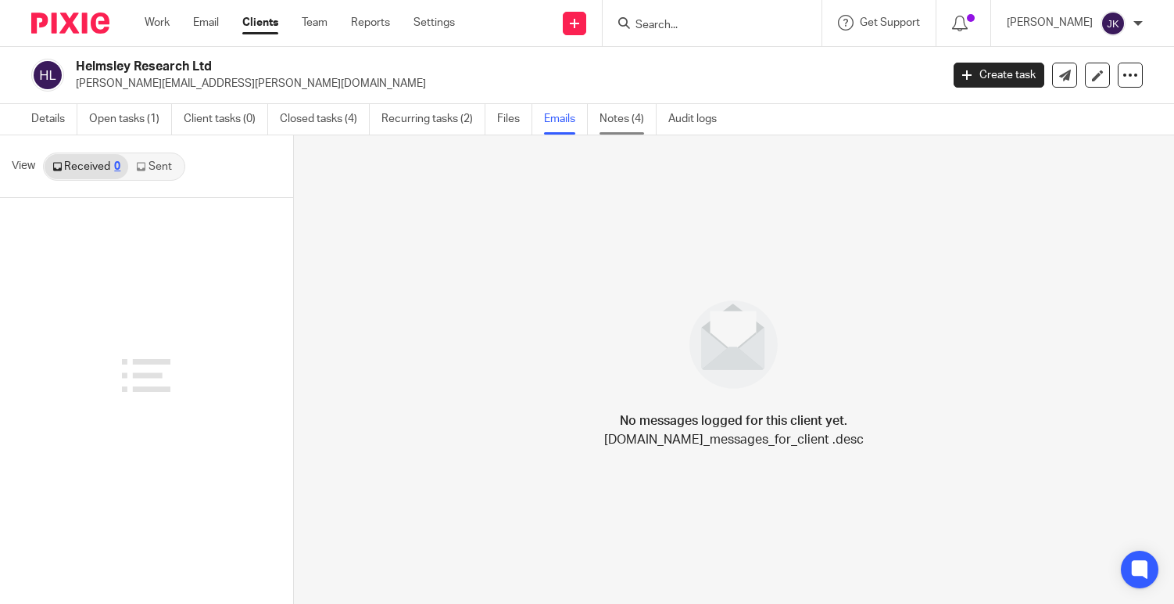
click at [601, 122] on ul "Details Open tasks (1) Client tasks (0) Closed tasks (4) Recurring tasks (2) Fi…" at bounding box center [385, 119] width 709 height 30
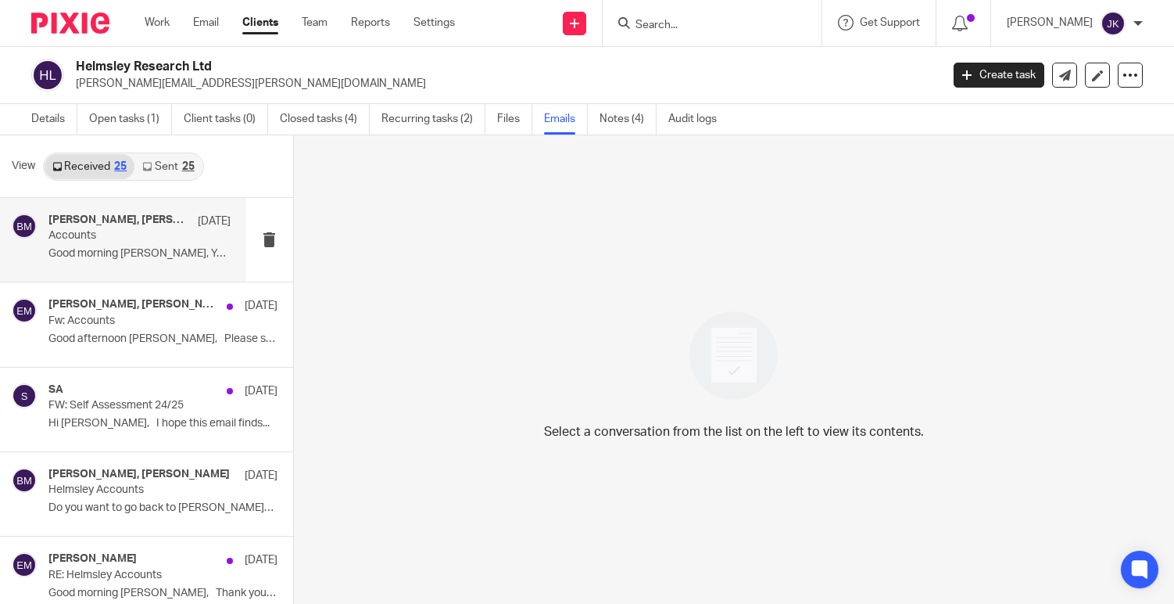
click at [85, 246] on div "[PERSON_NAME], [PERSON_NAME], [PERSON_NAME] [DATE] Accounts Good morning [PERSO…" at bounding box center [139, 239] width 182 height 52
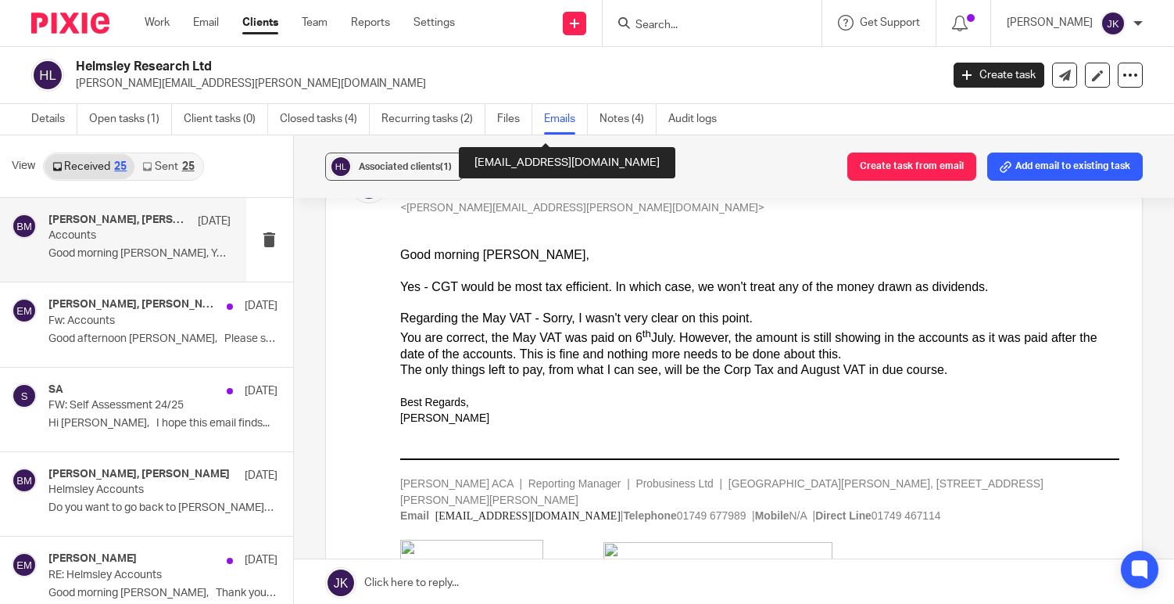
scroll to position [1016, 0]
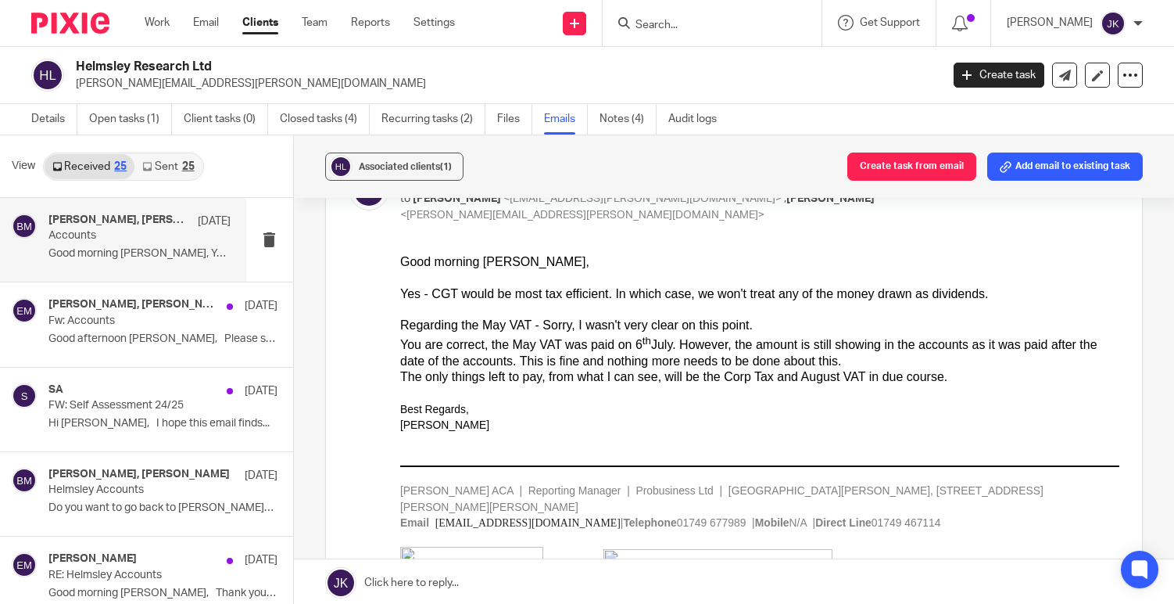
click at [1134, 23] on div at bounding box center [1138, 23] width 9 height 9
click at [1134, 30] on div "[PERSON_NAME]" at bounding box center [1075, 23] width 136 height 25
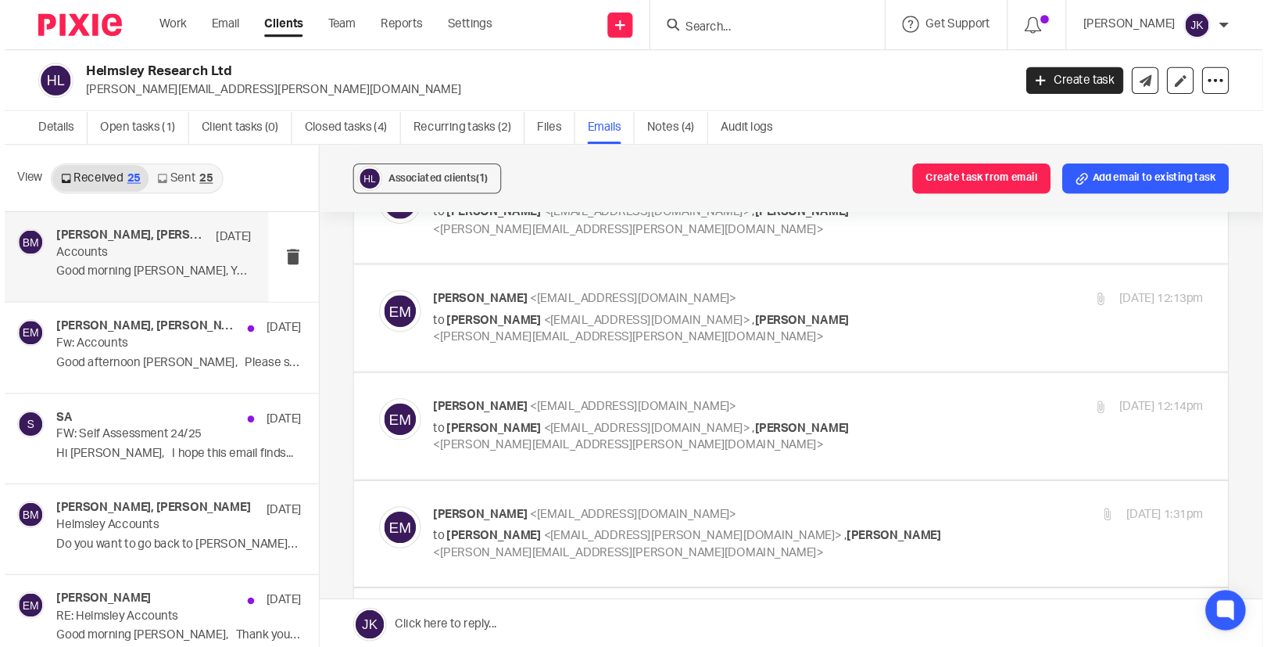
scroll to position [0, 0]
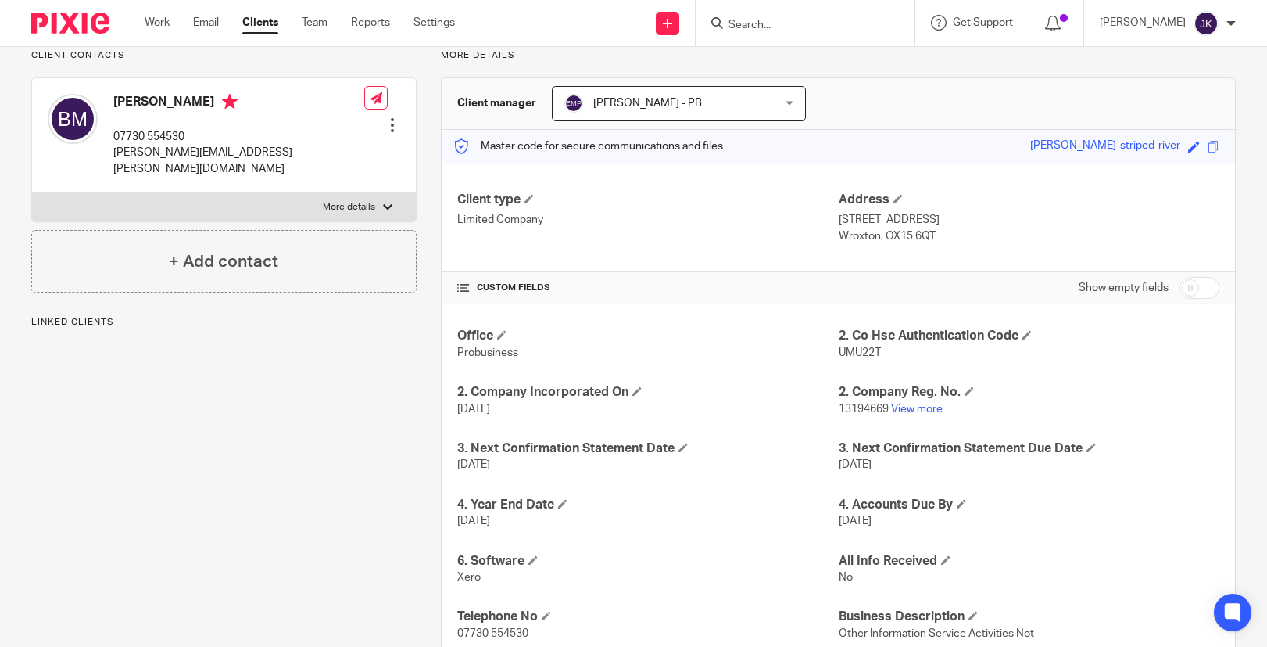
scroll to position [156, 0]
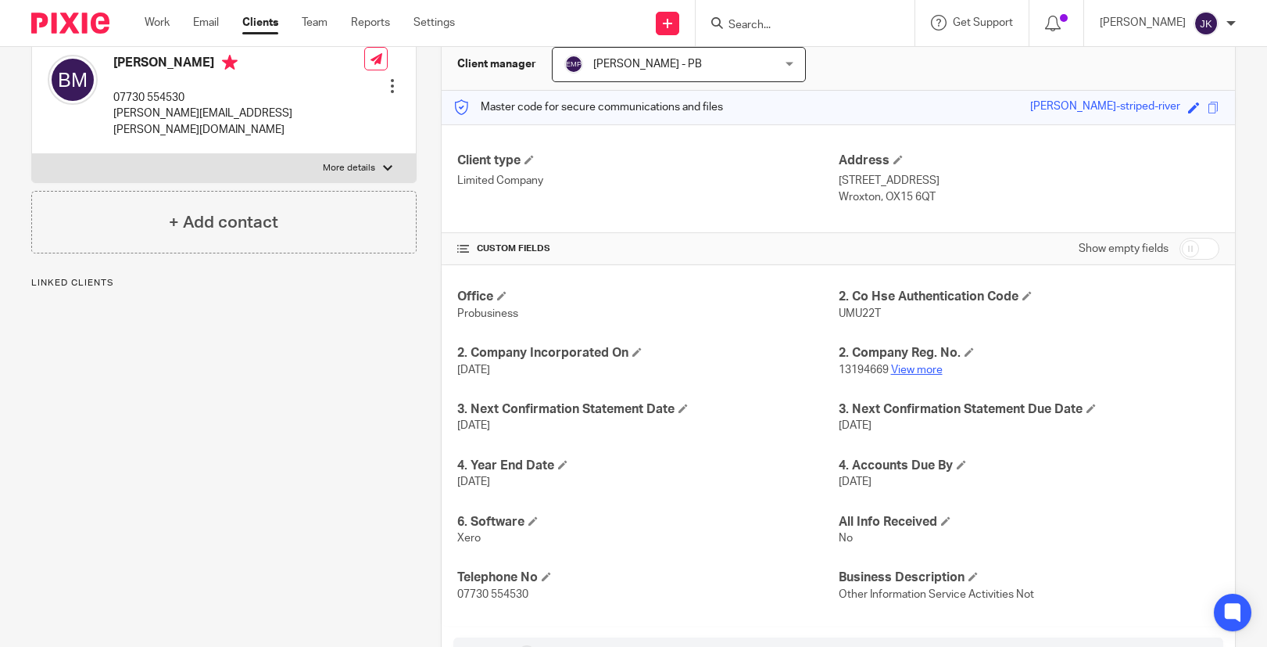
click at [920, 365] on link "View more" at bounding box center [917, 369] width 52 height 11
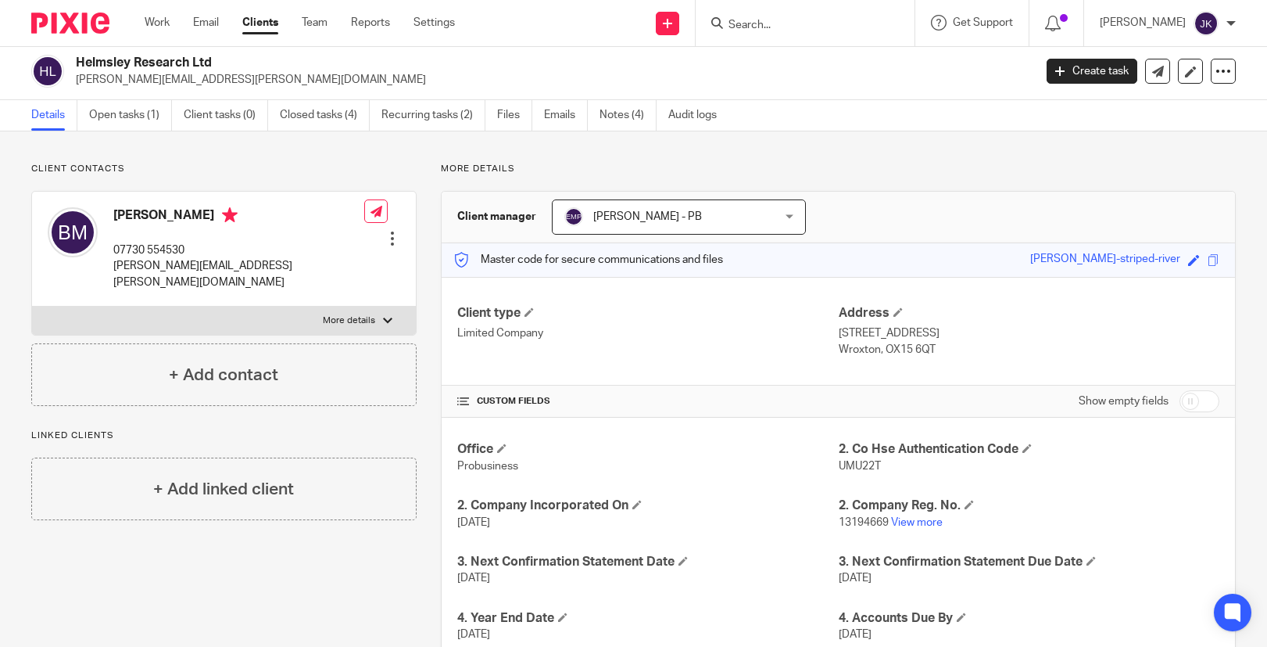
scroll to position [0, 0]
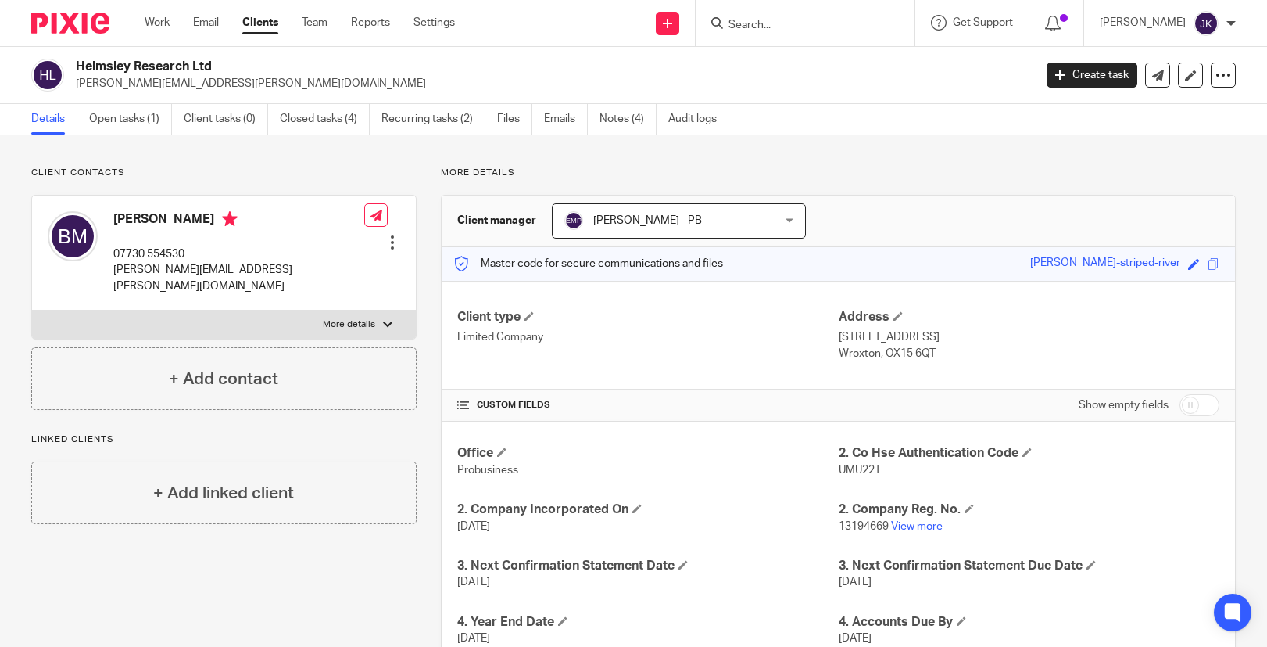
drag, startPoint x: 221, startPoint y: 67, endPoint x: 76, endPoint y: 65, distance: 145.4
click at [76, 65] on h2 "Helmsley Research Ltd" at bounding box center [455, 67] width 758 height 16
copy h2 "Helmsley Research Ltd"
click at [909, 521] on link "View more" at bounding box center [917, 526] width 52 height 11
